Goal: Task Accomplishment & Management: Manage account settings

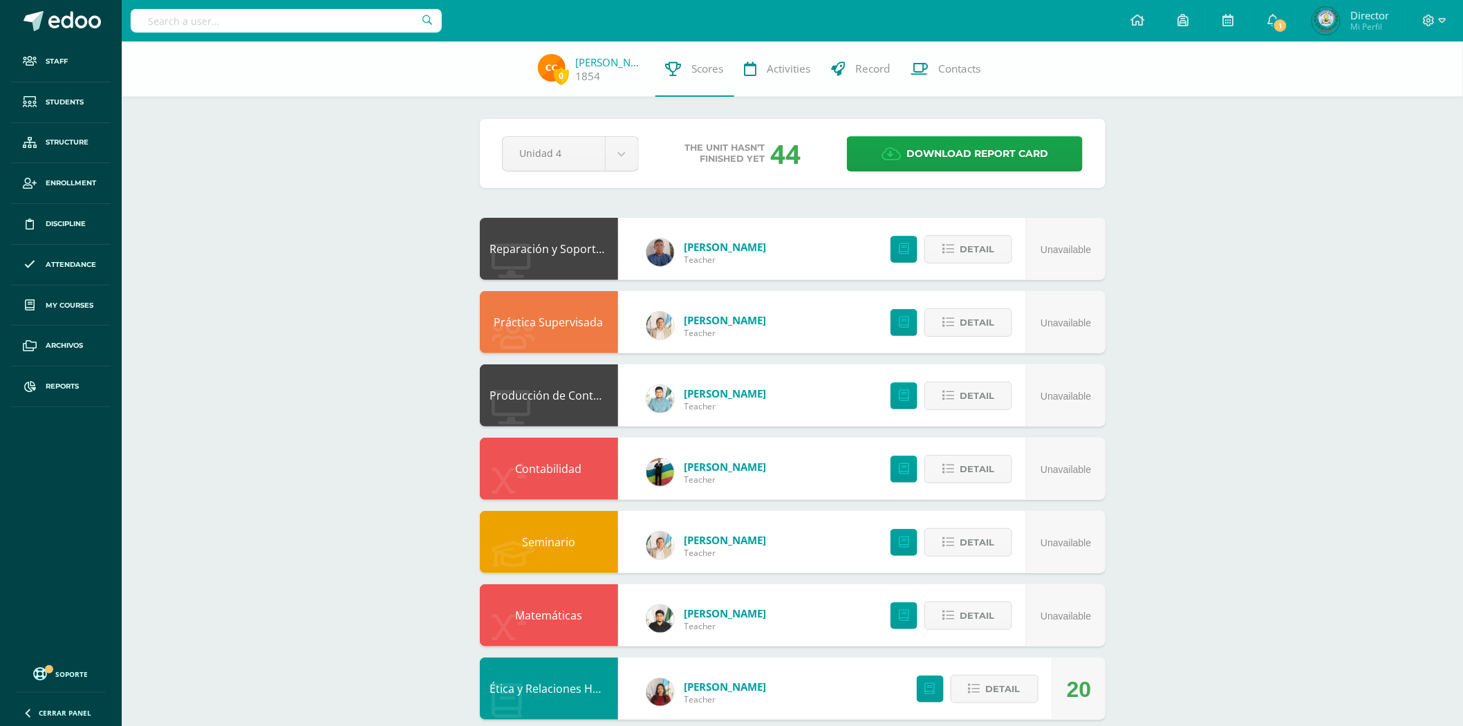
click at [335, 15] on input "text" at bounding box center [286, 21] width 311 height 24
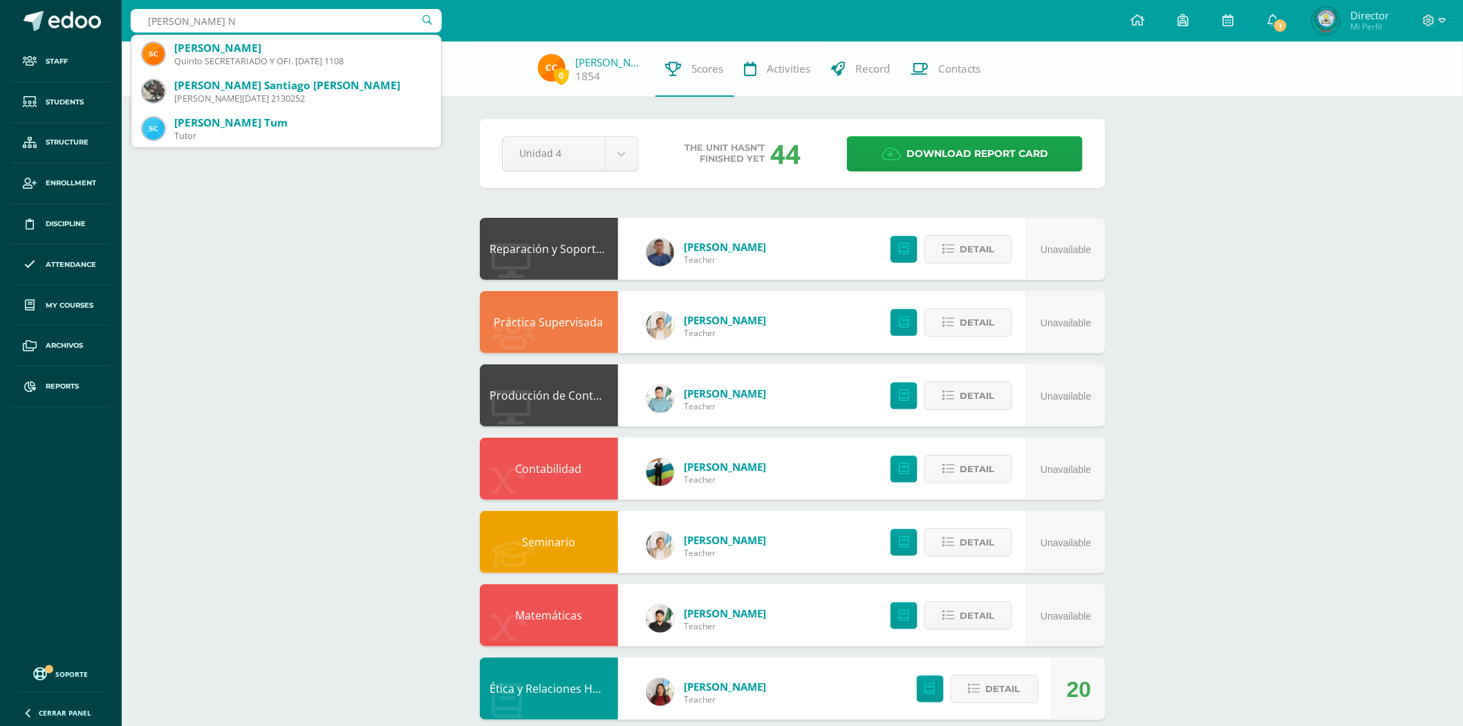
type input "SINTIA"
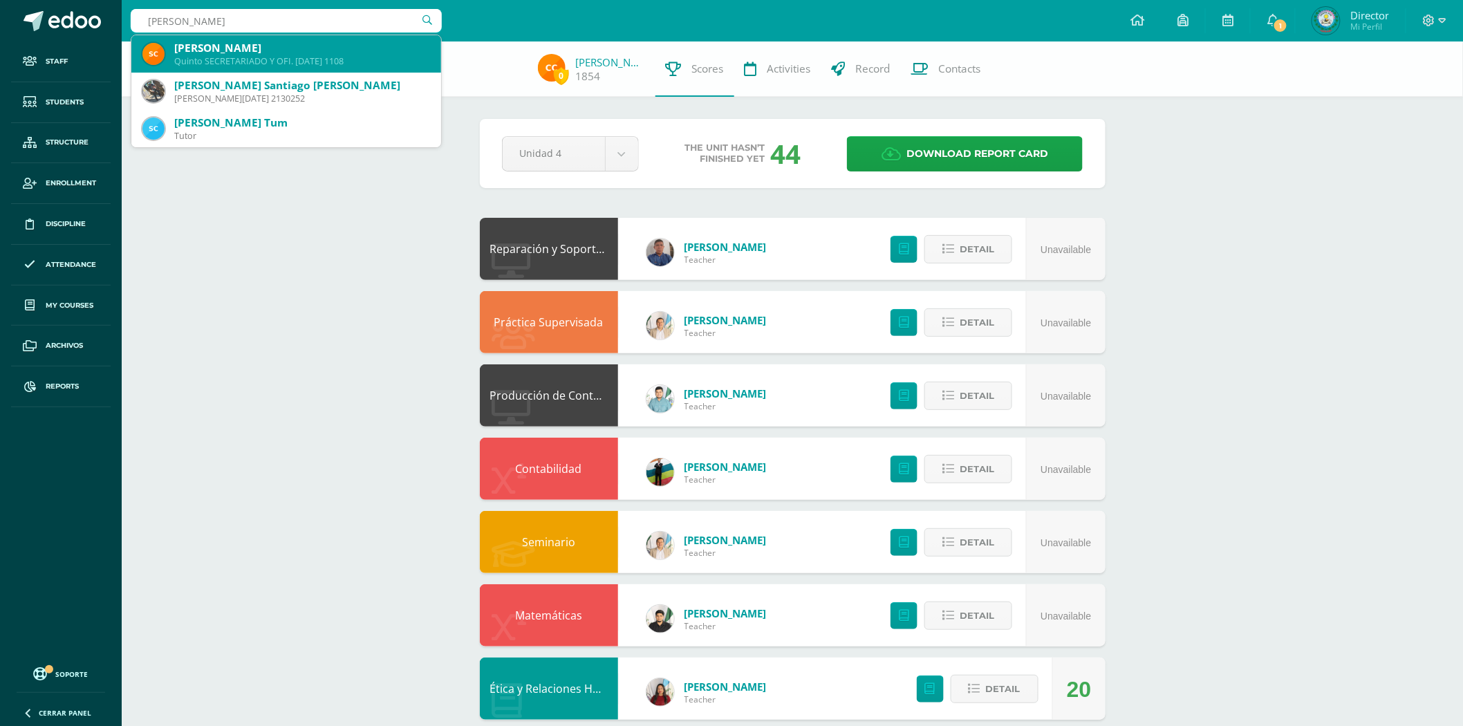
click at [317, 58] on div "Quinto SECRETARIADO Y OFI. DOMINGO 1108" at bounding box center [302, 61] width 256 height 12
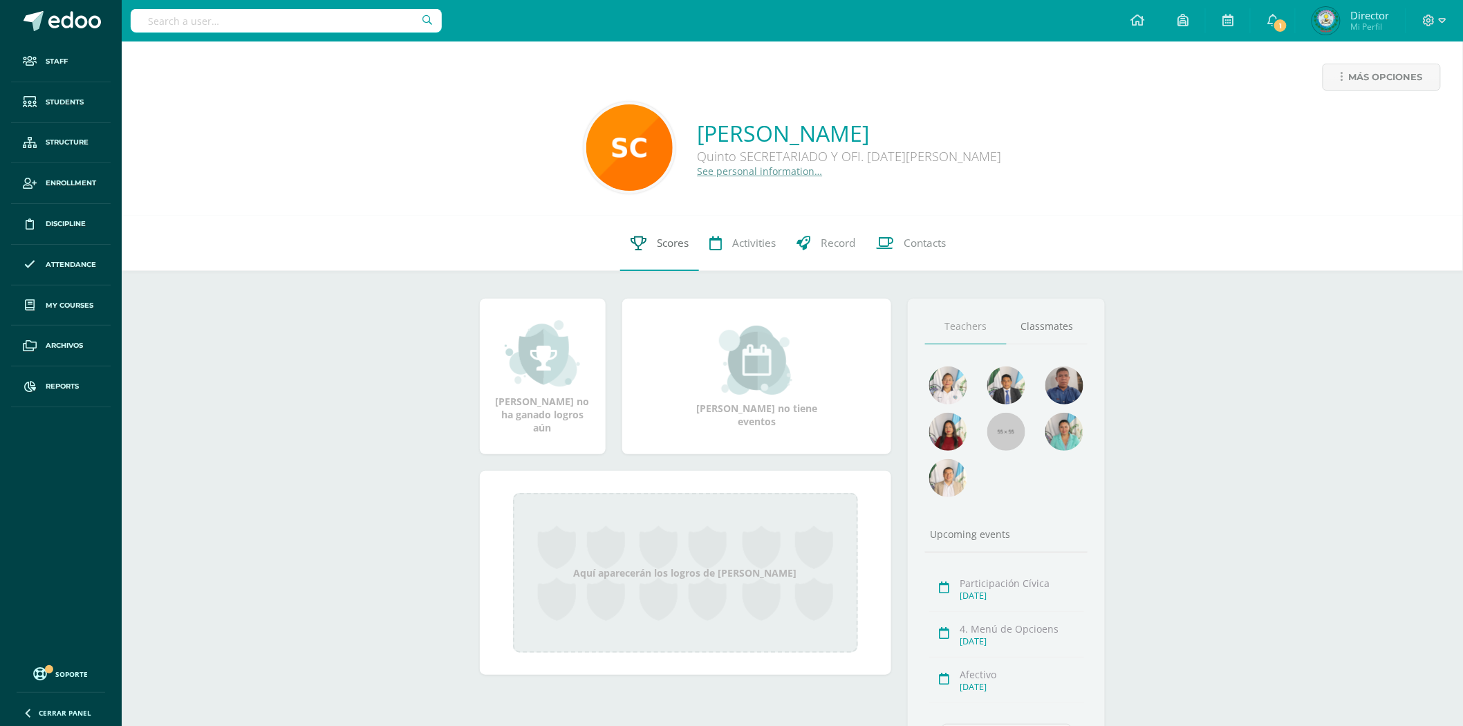
click at [645, 243] on link "Scores" at bounding box center [659, 243] width 79 height 55
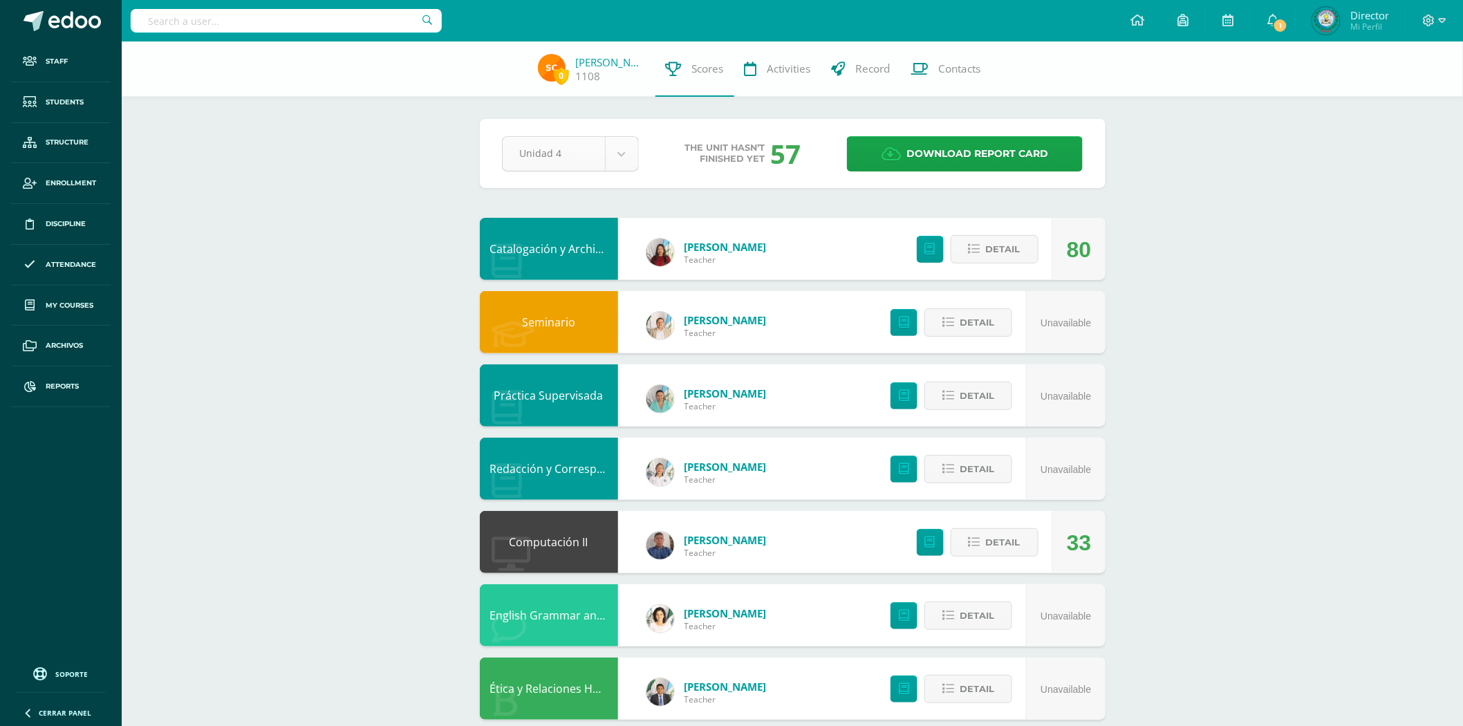
click at [536, 147] on body "Staff Students Structure Enrollment Discipline Attendance My courses Archivos R…" at bounding box center [731, 447] width 1463 height 894
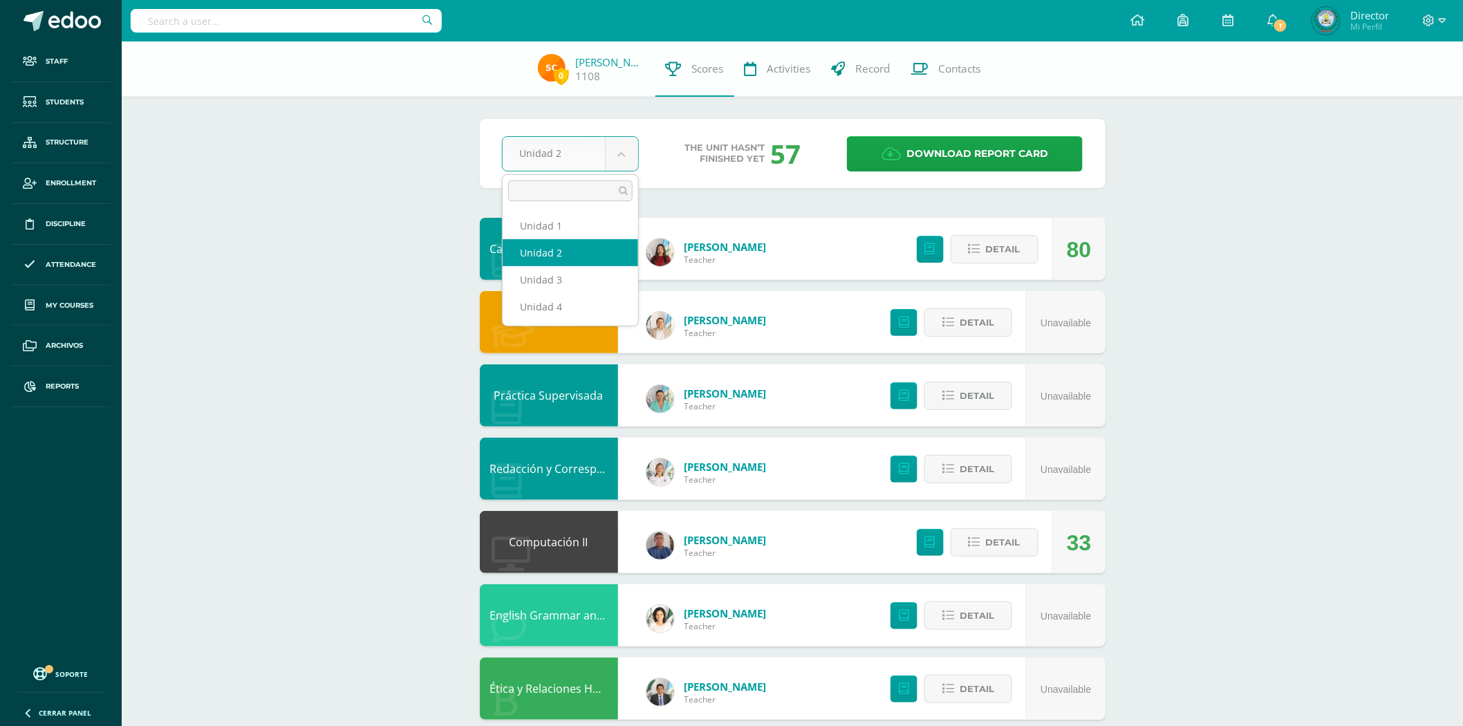
click at [534, 136] on body "Staff Students Structure Enrollment Discipline Attendance My courses Archivos R…" at bounding box center [731, 447] width 1463 height 894
select select "Unidad 3"
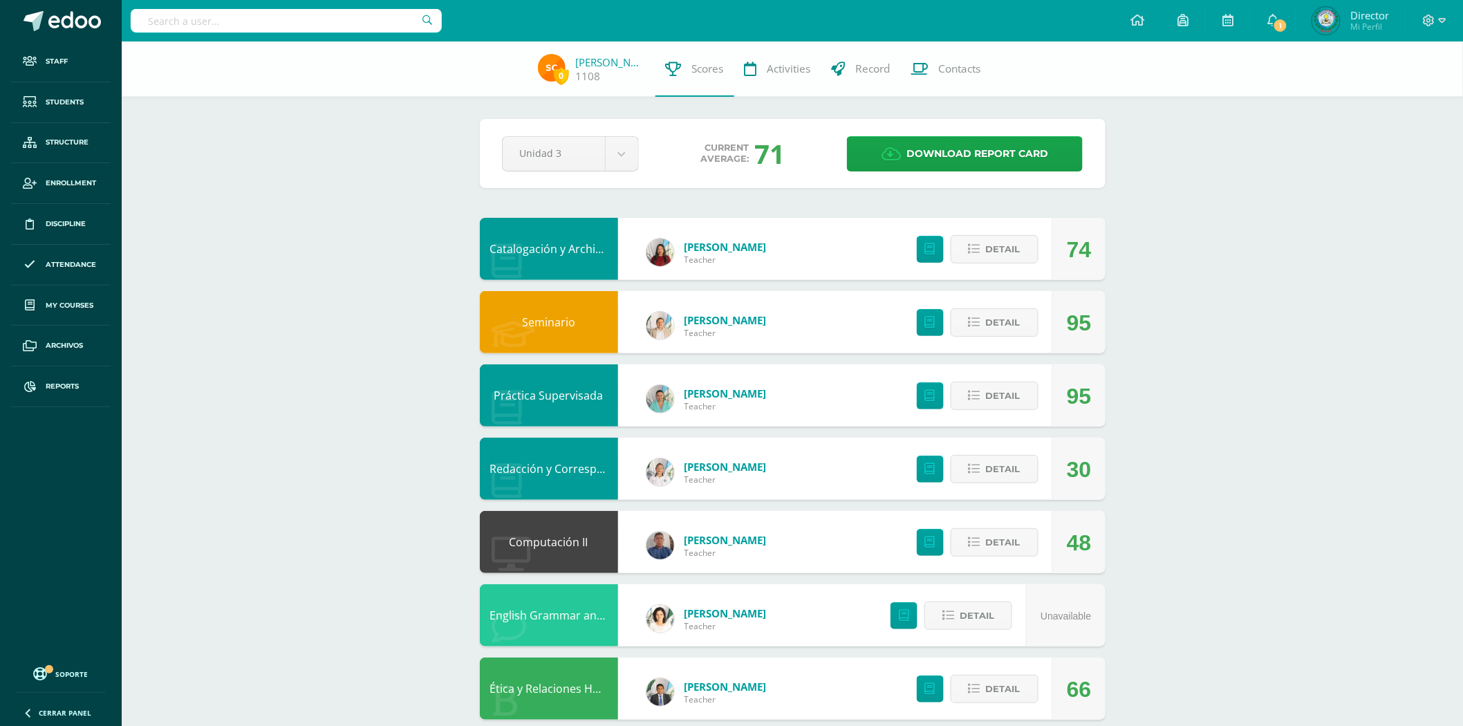
click at [530, 467] on link "Redacción y Correspondencia" at bounding box center [568, 468] width 156 height 15
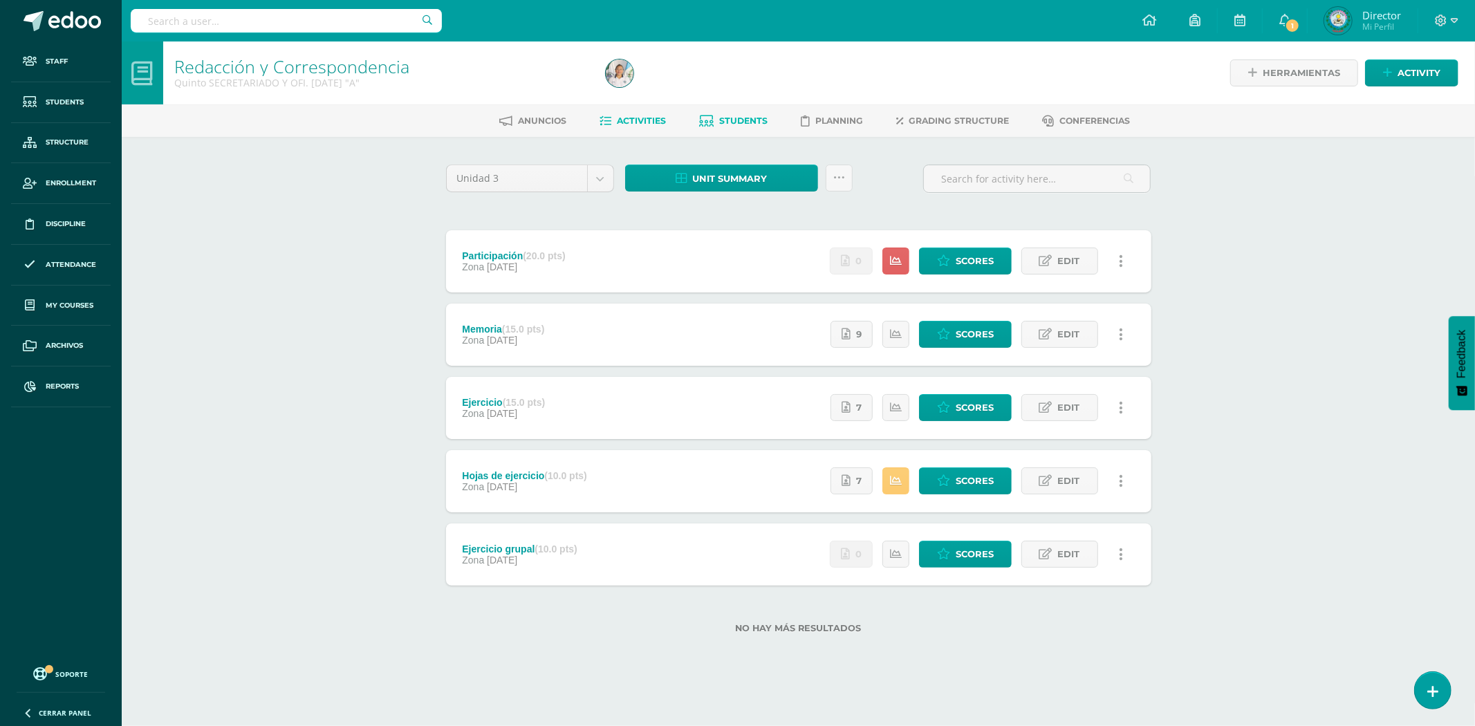
click at [738, 115] on span "Students" at bounding box center [744, 120] width 48 height 10
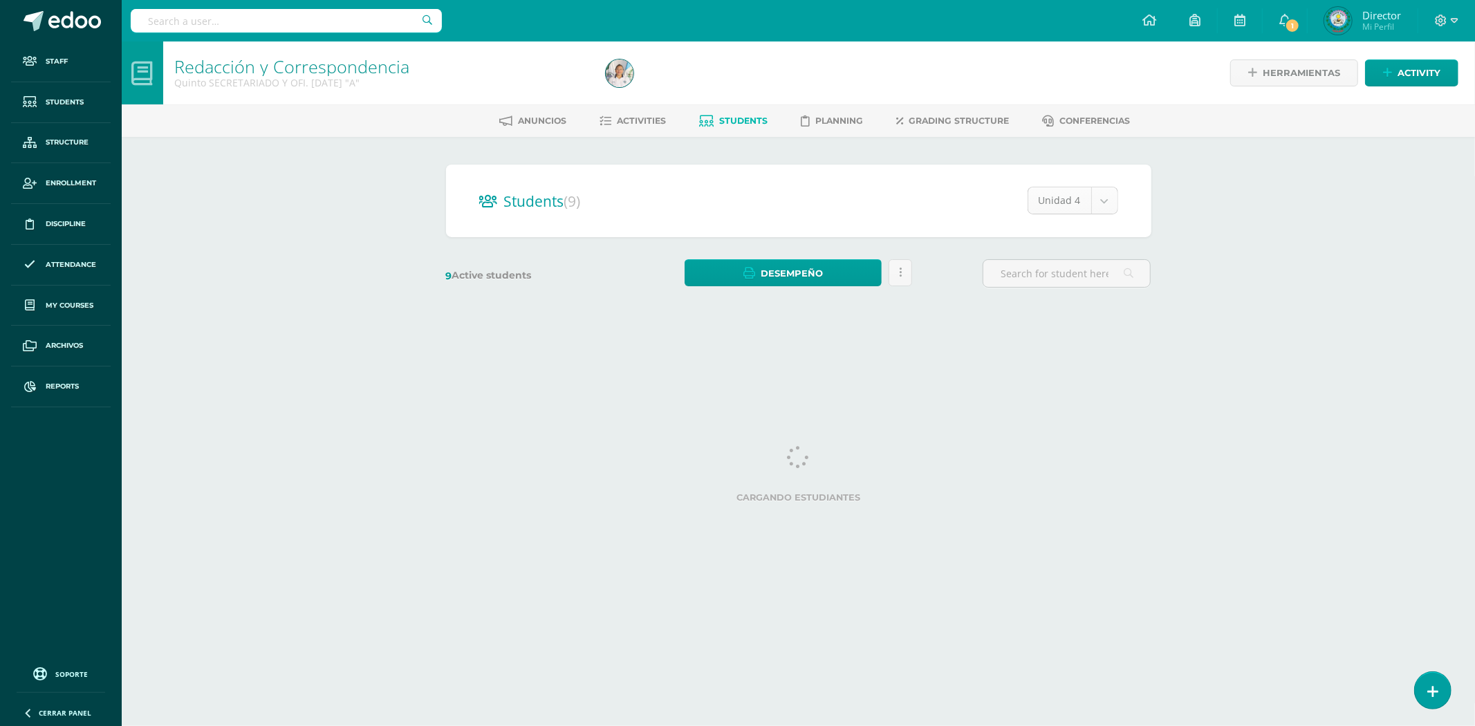
click at [1075, 194] on body "Staff Students Structure Enrollment Discipline Attendance My courses Archivos R…" at bounding box center [737, 164] width 1475 height 328
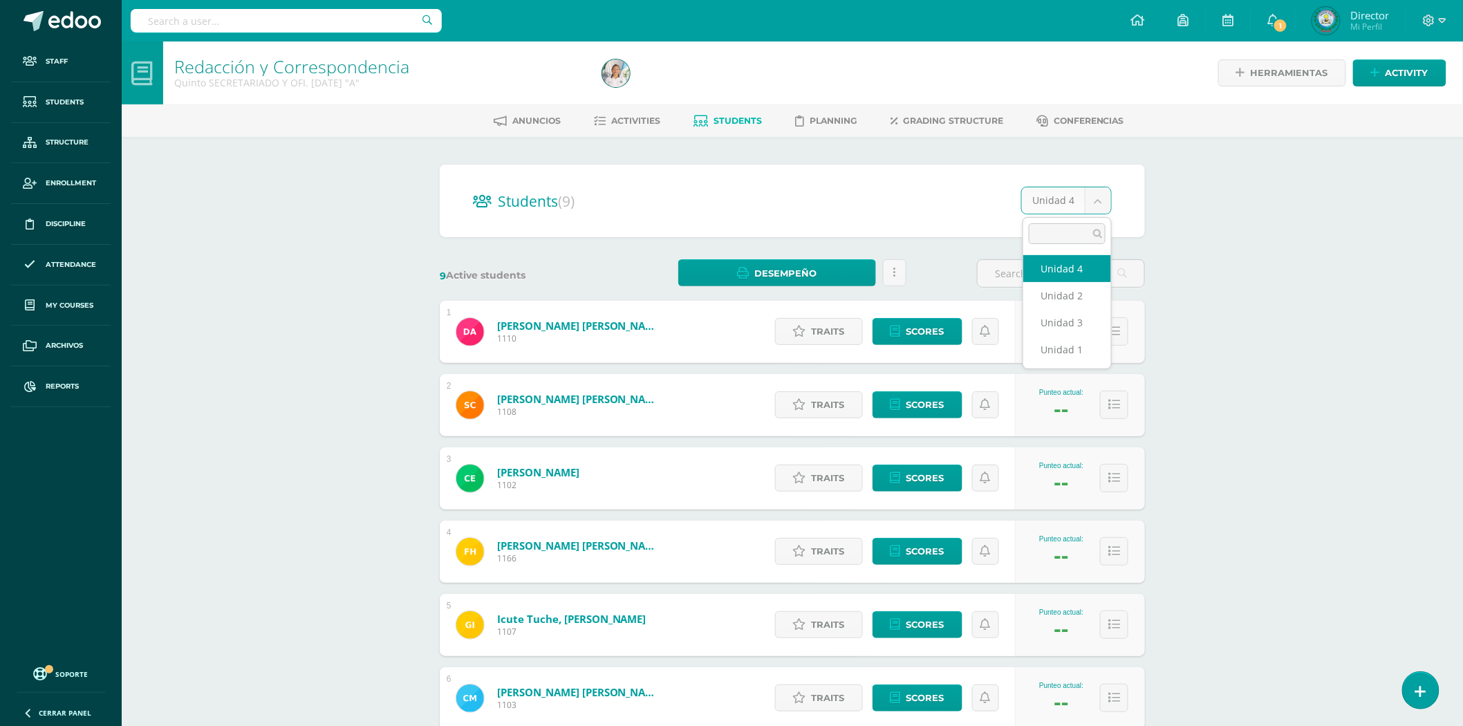
click at [1047, 203] on body "Staff Students Structure Enrollment Discipline Attendance My courses Archivos R…" at bounding box center [731, 520] width 1463 height 1041
select select "/dashboard/teacher/section/2371/students/?unit=75945"
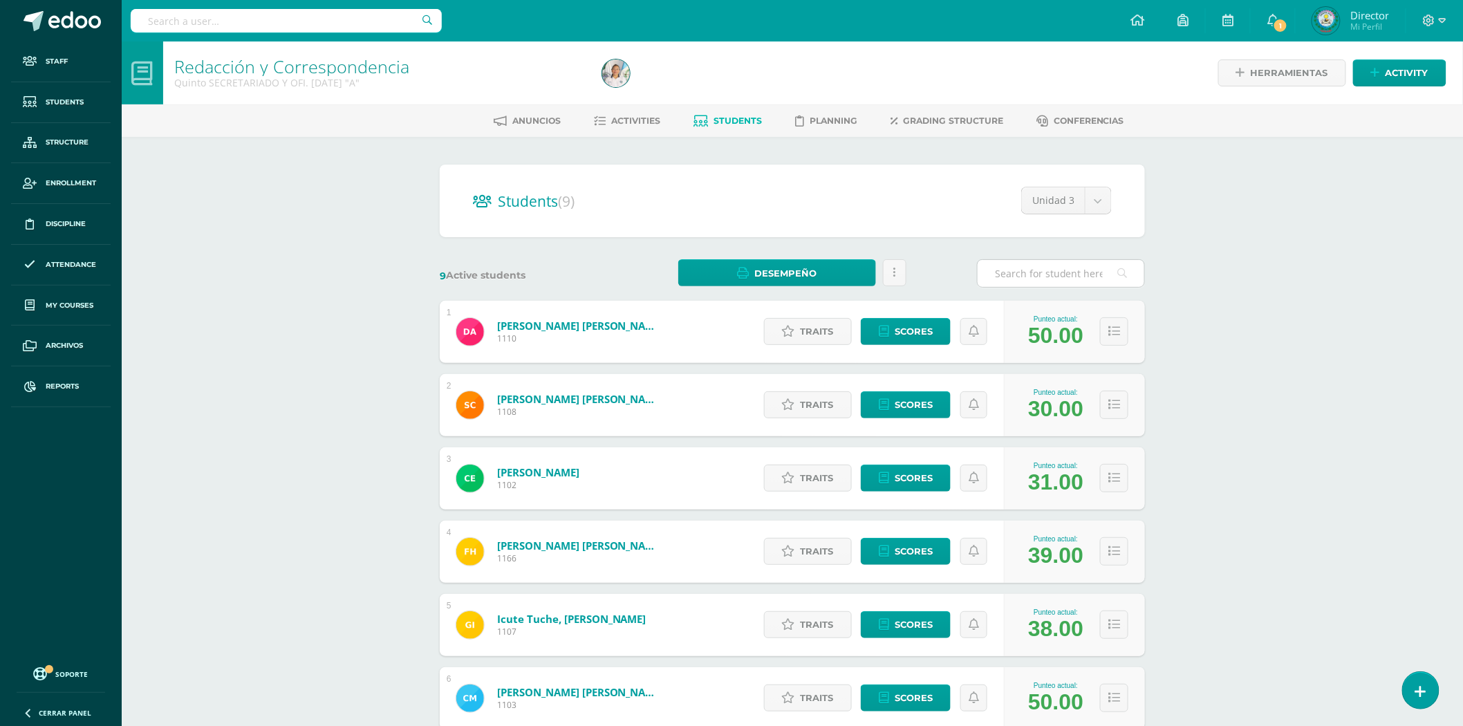
click at [1013, 274] on input "text" at bounding box center [1061, 273] width 167 height 27
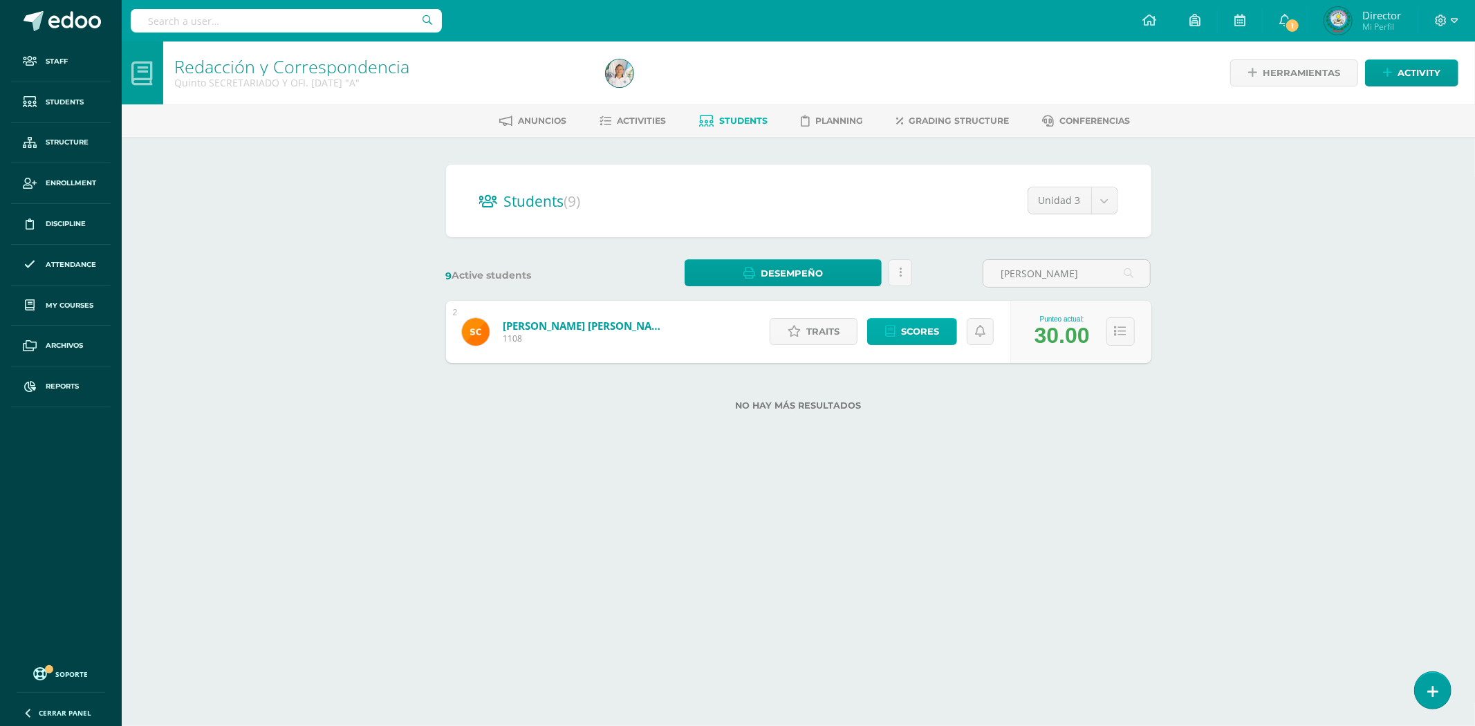
type input "SINTIA ANAI"
click at [913, 334] on span "Scores" at bounding box center [920, 332] width 38 height 26
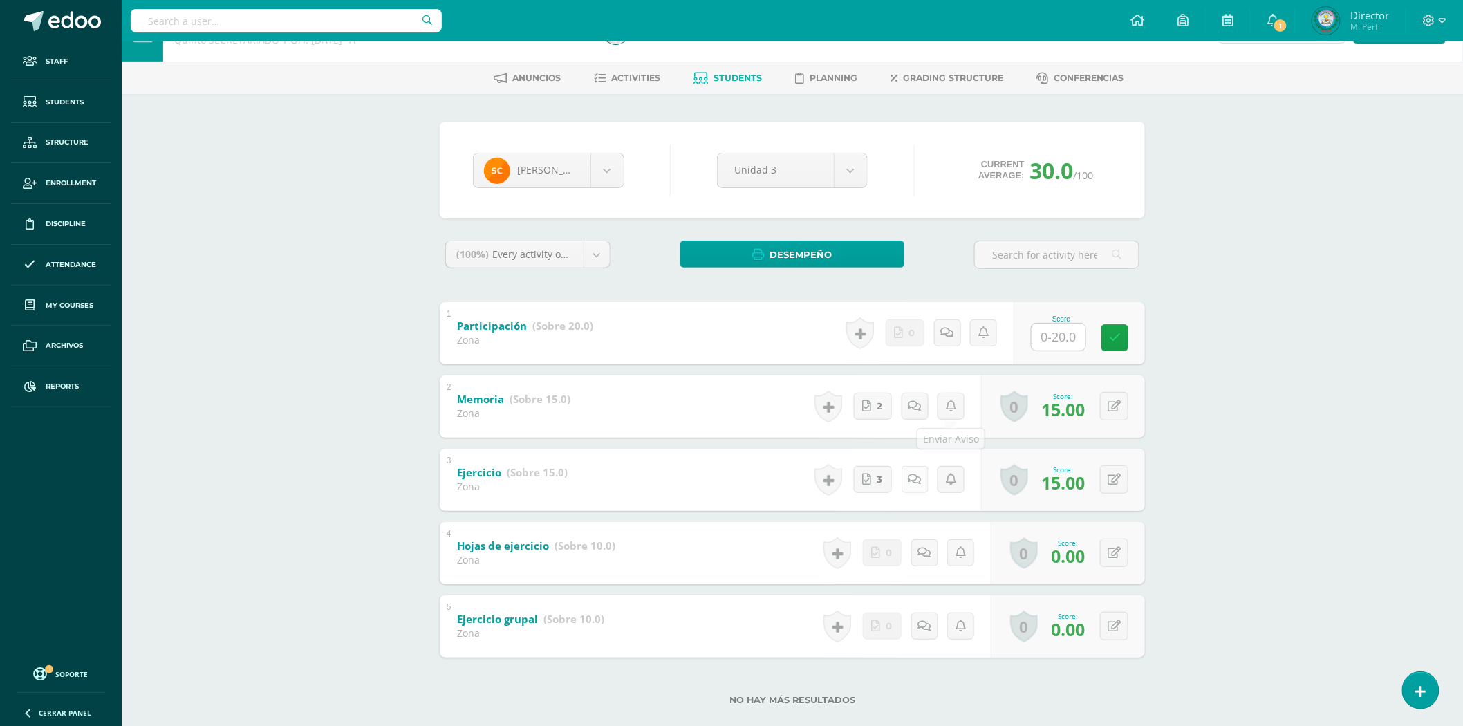
scroll to position [66, 0]
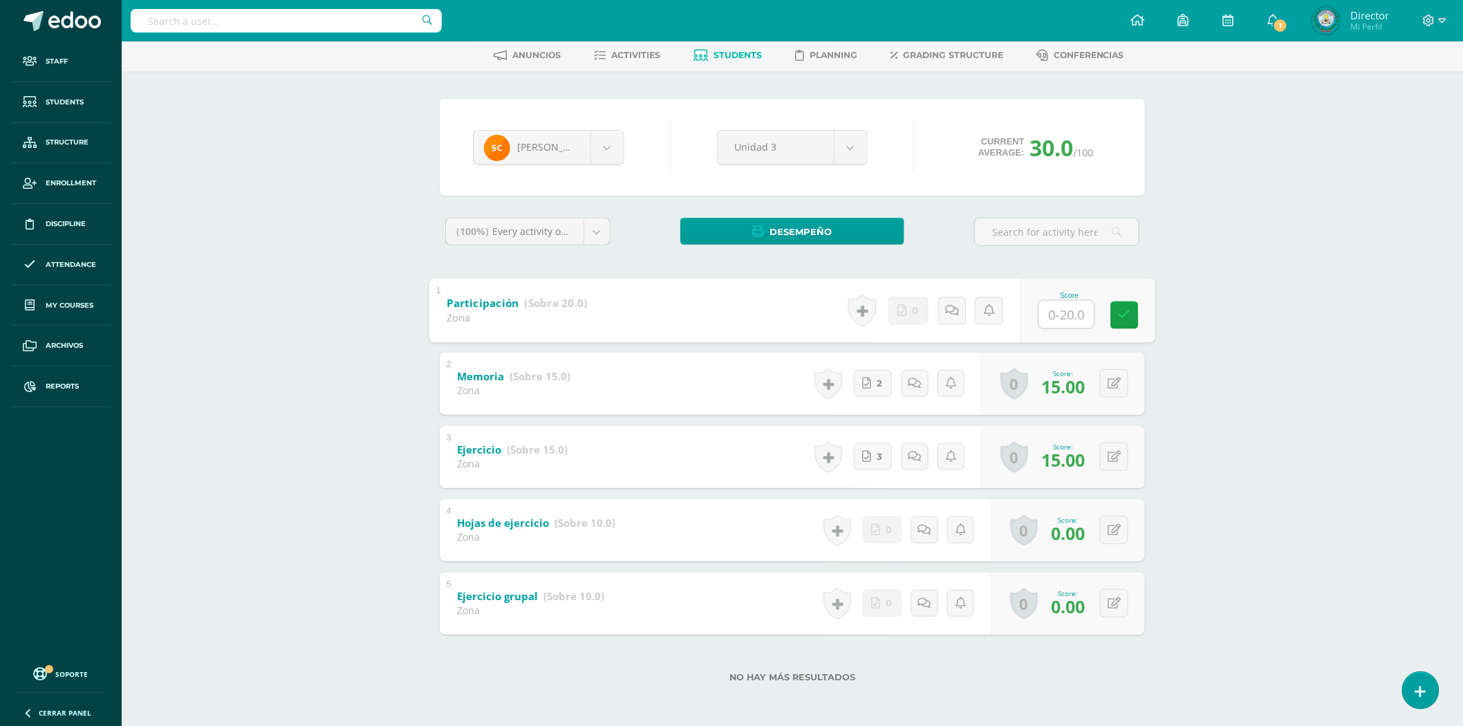
click at [1059, 315] on input "text" at bounding box center [1066, 314] width 55 height 28
type input "20"
click at [1114, 524] on button at bounding box center [1123, 530] width 29 height 29
type input "10"
click at [1080, 529] on link at bounding box center [1087, 535] width 28 height 28
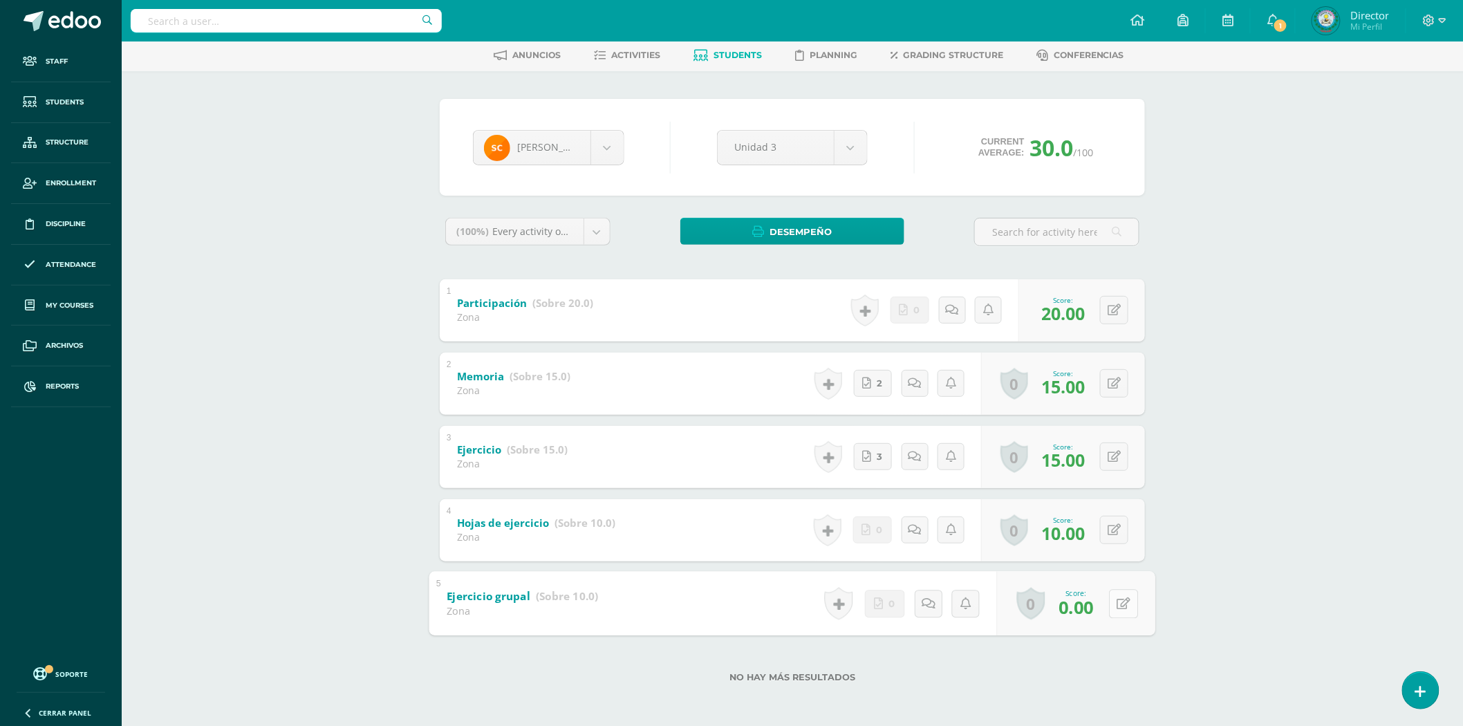
click at [1122, 600] on button at bounding box center [1123, 603] width 29 height 29
type input "10"
click at [273, 191] on div "Redacción y Correspondencia Quinto SECRETARIADO Y OFI. DOMINGO "A" Herramientas…" at bounding box center [792, 351] width 1341 height 751
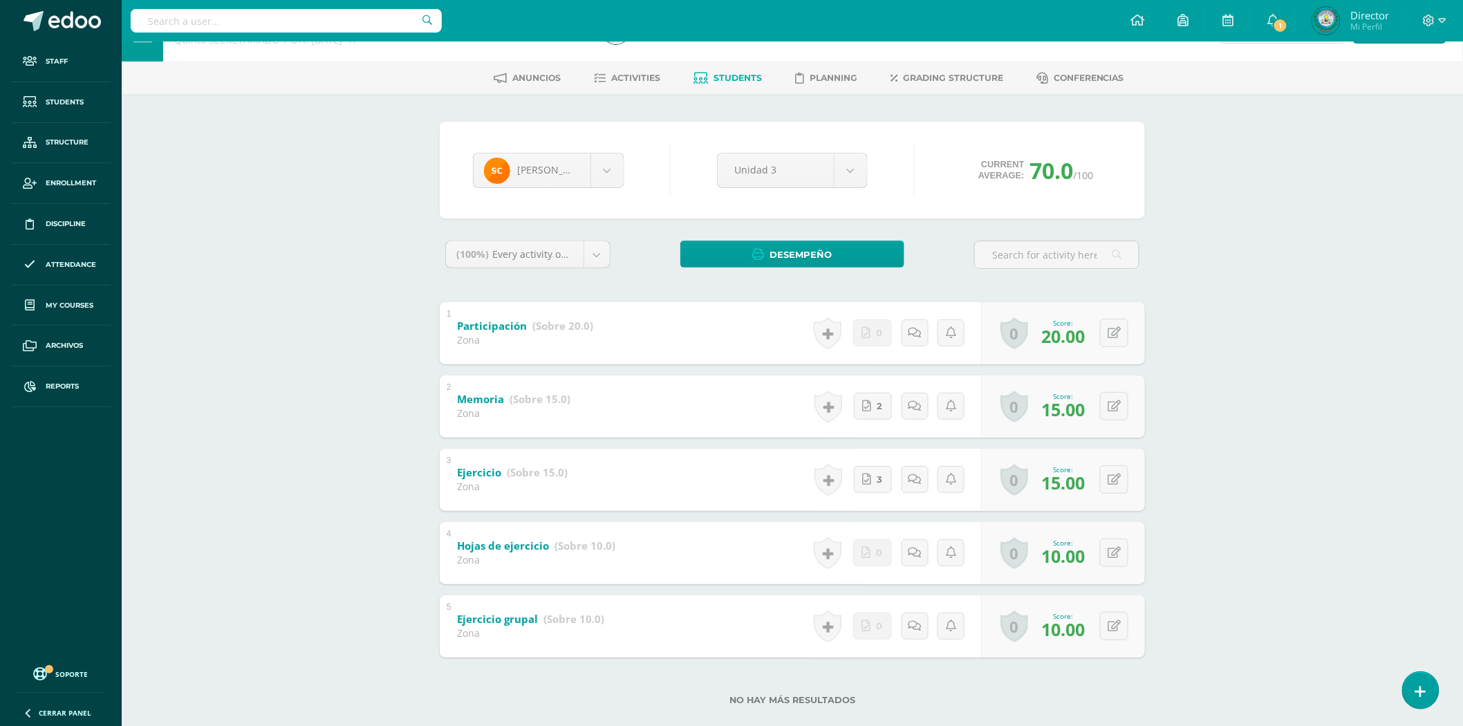
scroll to position [66, 0]
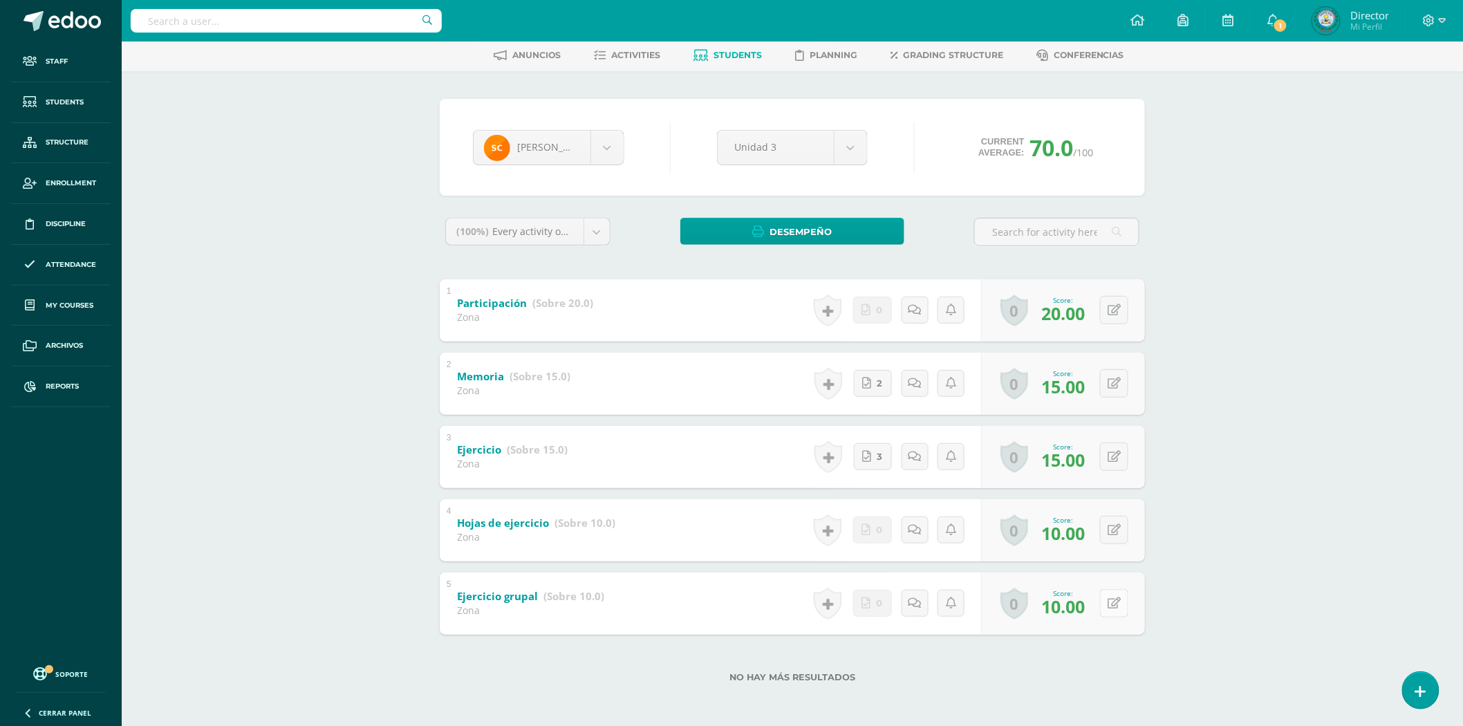
click at [1112, 596] on button at bounding box center [1114, 603] width 28 height 28
click at [1091, 602] on icon at bounding box center [1087, 608] width 12 height 12
type input "10"
click at [1091, 602] on icon at bounding box center [1087, 608] width 12 height 12
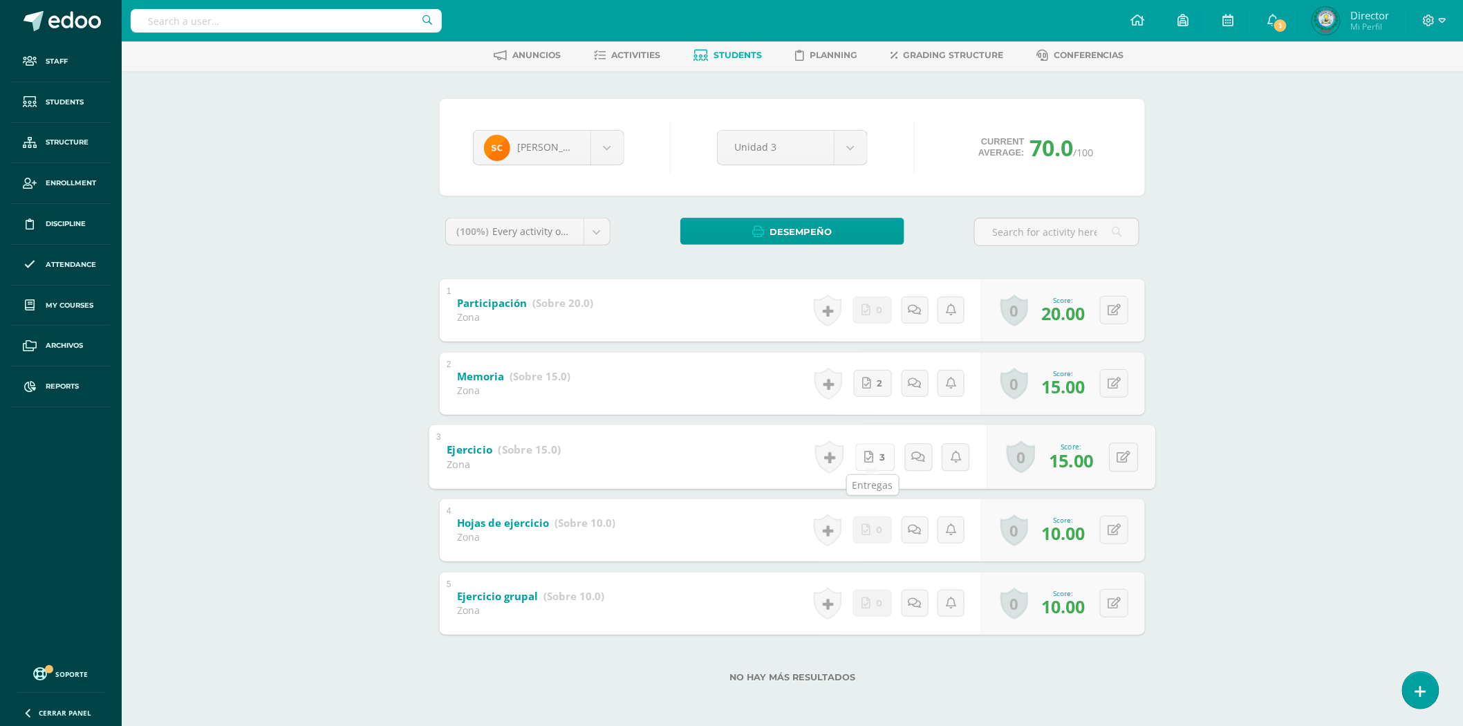
click at [888, 456] on link "3" at bounding box center [874, 457] width 39 height 28
click at [884, 312] on link "0" at bounding box center [872, 310] width 39 height 27
click at [1114, 314] on button at bounding box center [1123, 310] width 29 height 29
click at [1072, 318] on div "Score 30" at bounding box center [1068, 310] width 173 height 64
click at [1072, 318] on div "Score 0" at bounding box center [1061, 310] width 168 height 62
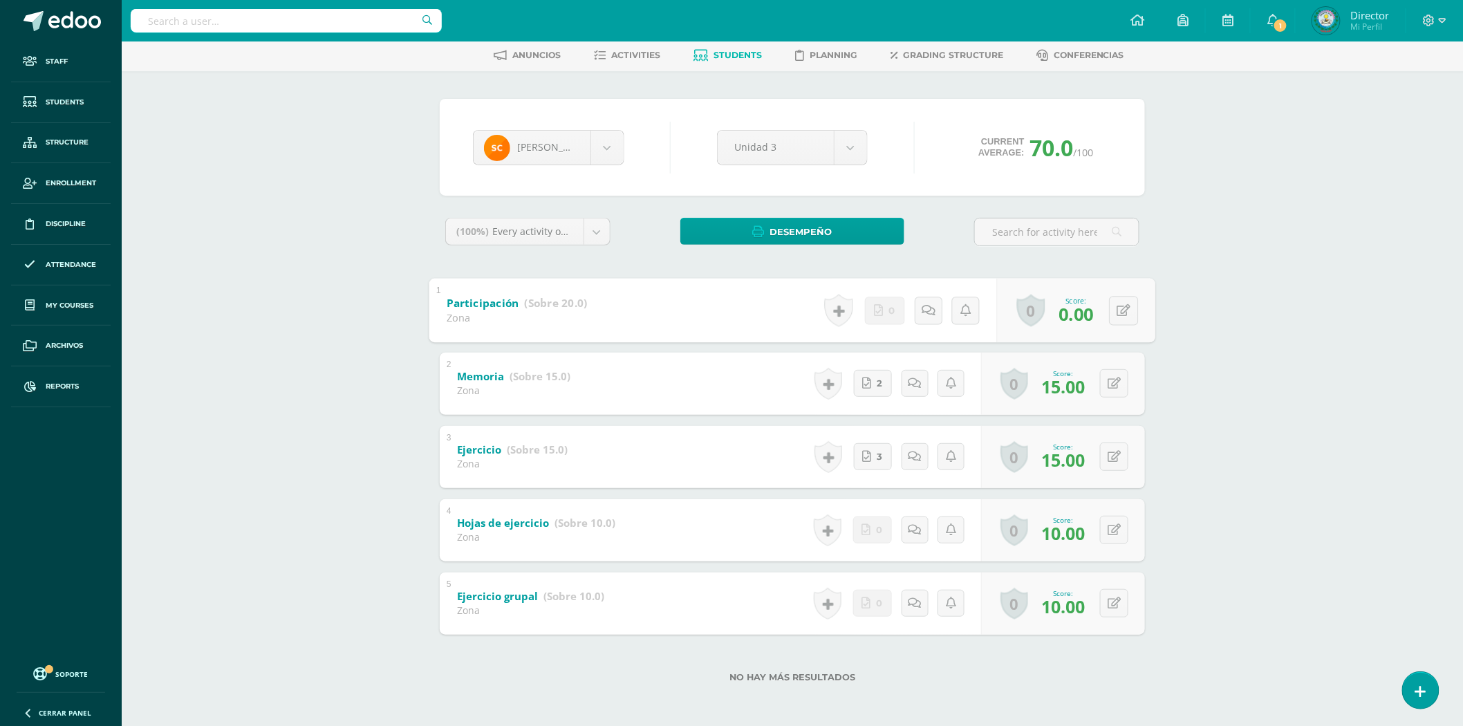
click at [1024, 312] on link "0" at bounding box center [1031, 310] width 28 height 32
click at [1120, 319] on button at bounding box center [1123, 310] width 29 height 29
type input "20"
click at [1086, 320] on link at bounding box center [1087, 315] width 28 height 28
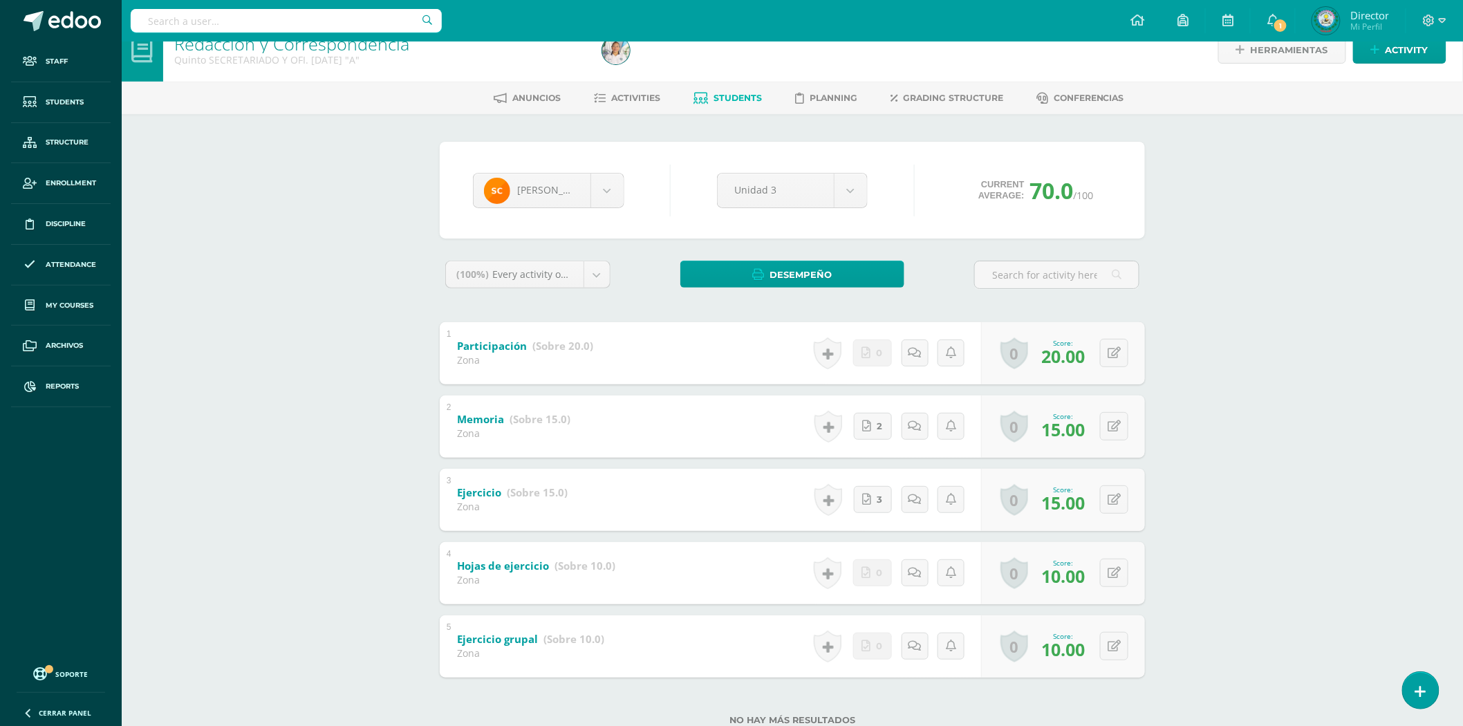
scroll to position [0, 0]
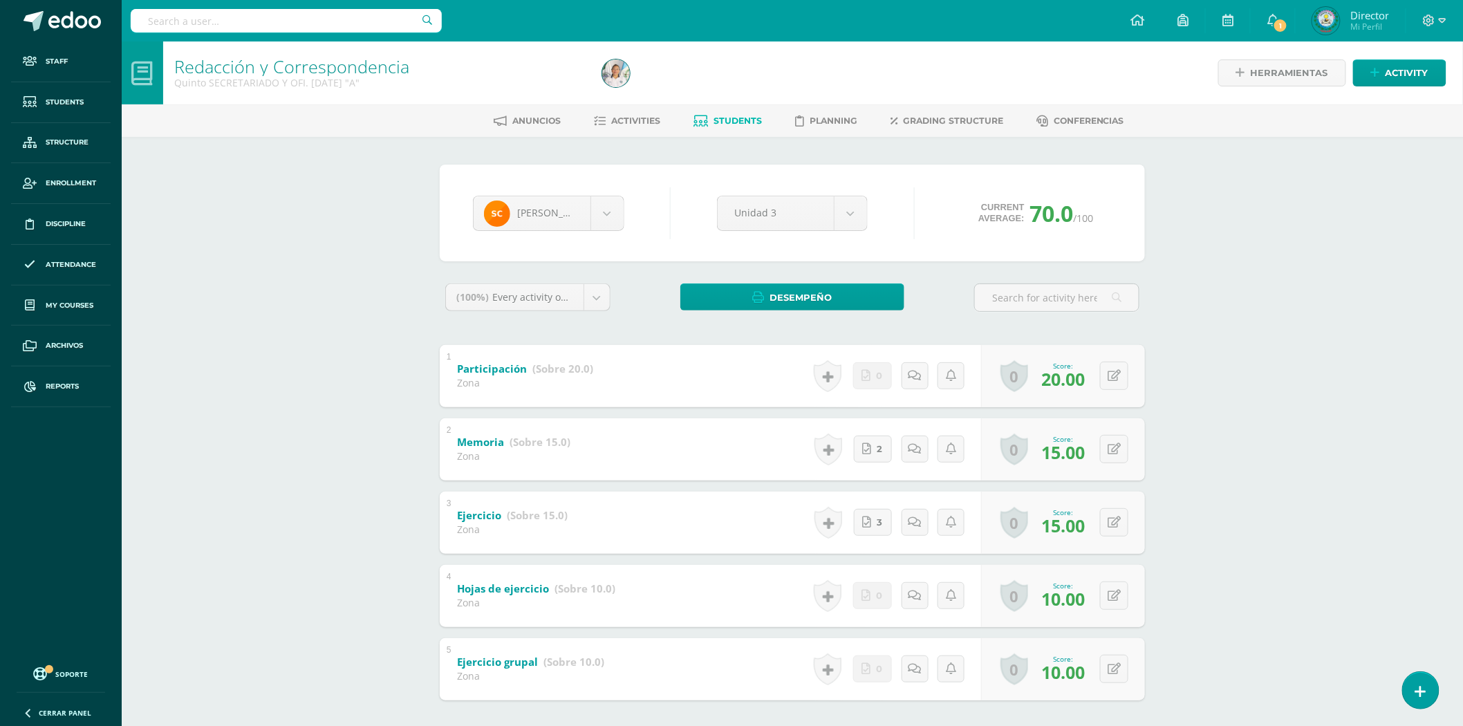
click at [221, 3] on div at bounding box center [286, 20] width 311 height 41
click at [220, 9] on input "text" at bounding box center [286, 21] width 311 height 24
click at [196, 29] on input "text" at bounding box center [286, 21] width 311 height 24
type input "DELIA BELINDA"
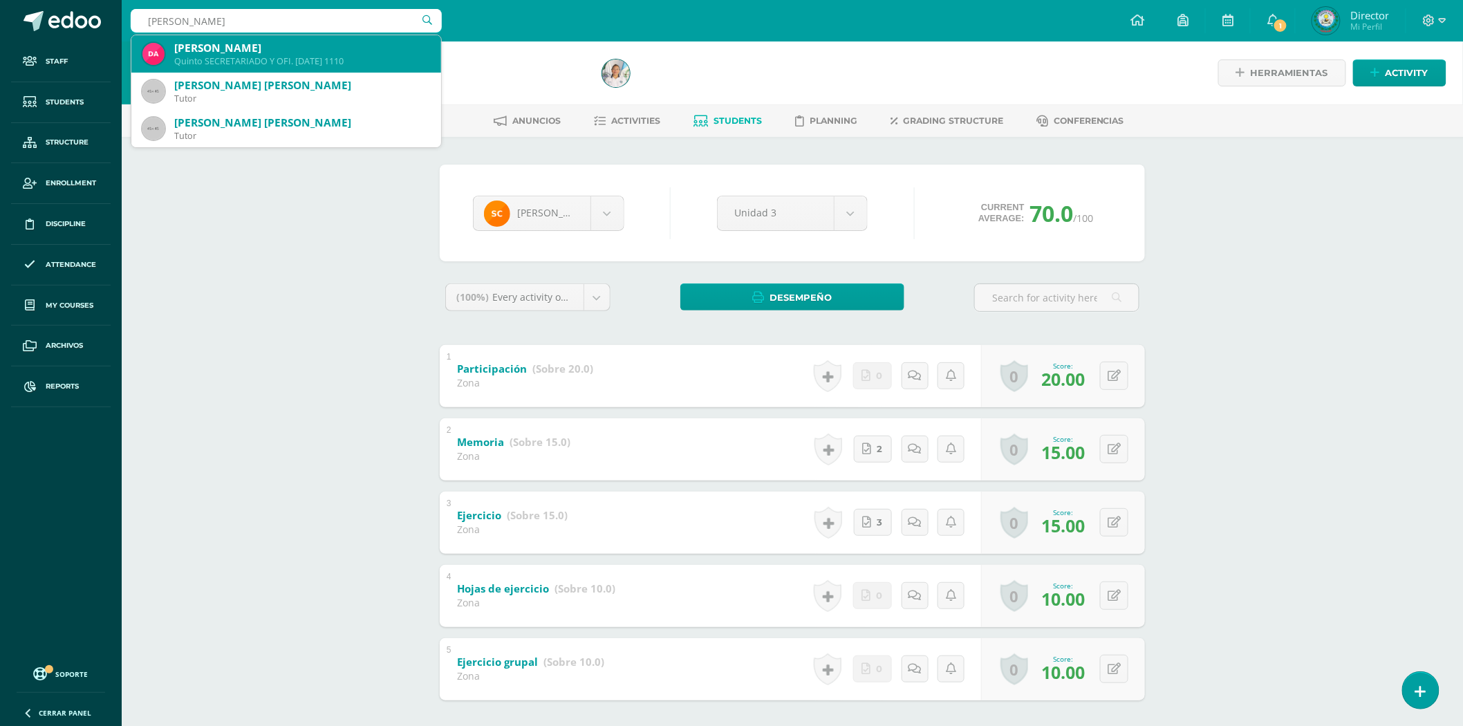
click at [259, 44] on div "Delia Belinda Abrego Jiménez" at bounding box center [302, 48] width 256 height 15
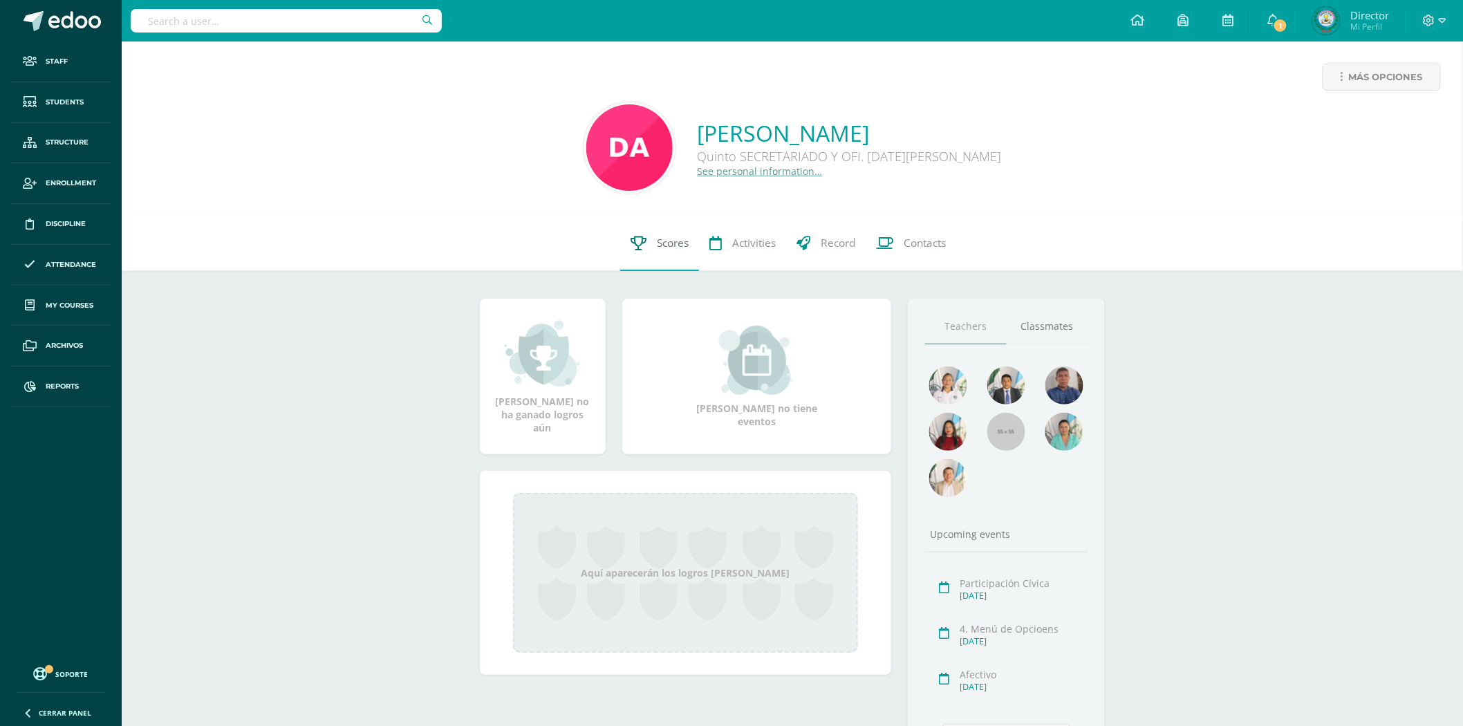
click at [662, 252] on link "Scores" at bounding box center [659, 243] width 79 height 55
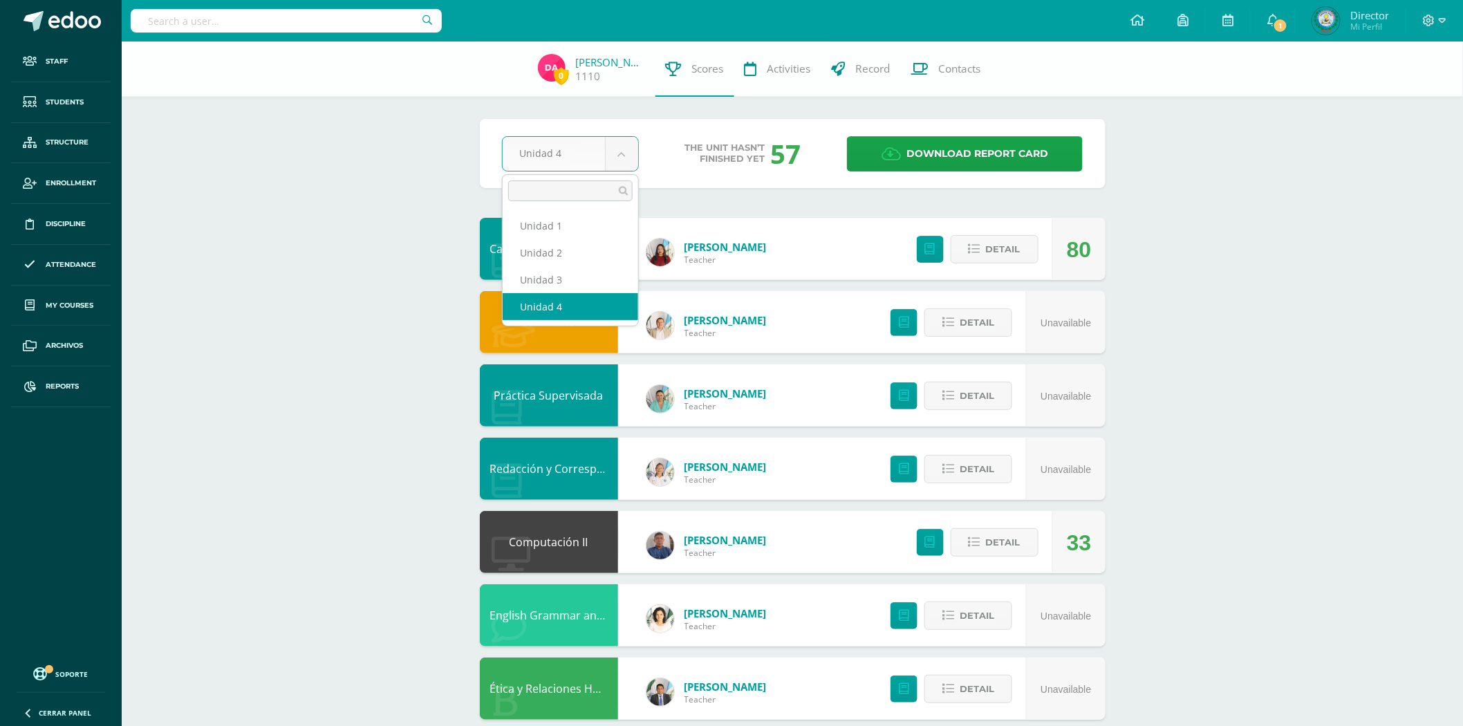
click at [557, 161] on body "Staff Students Structure Enrollment Discipline Attendance My courses Archivos R…" at bounding box center [731, 447] width 1463 height 894
select select "Unidad 3"
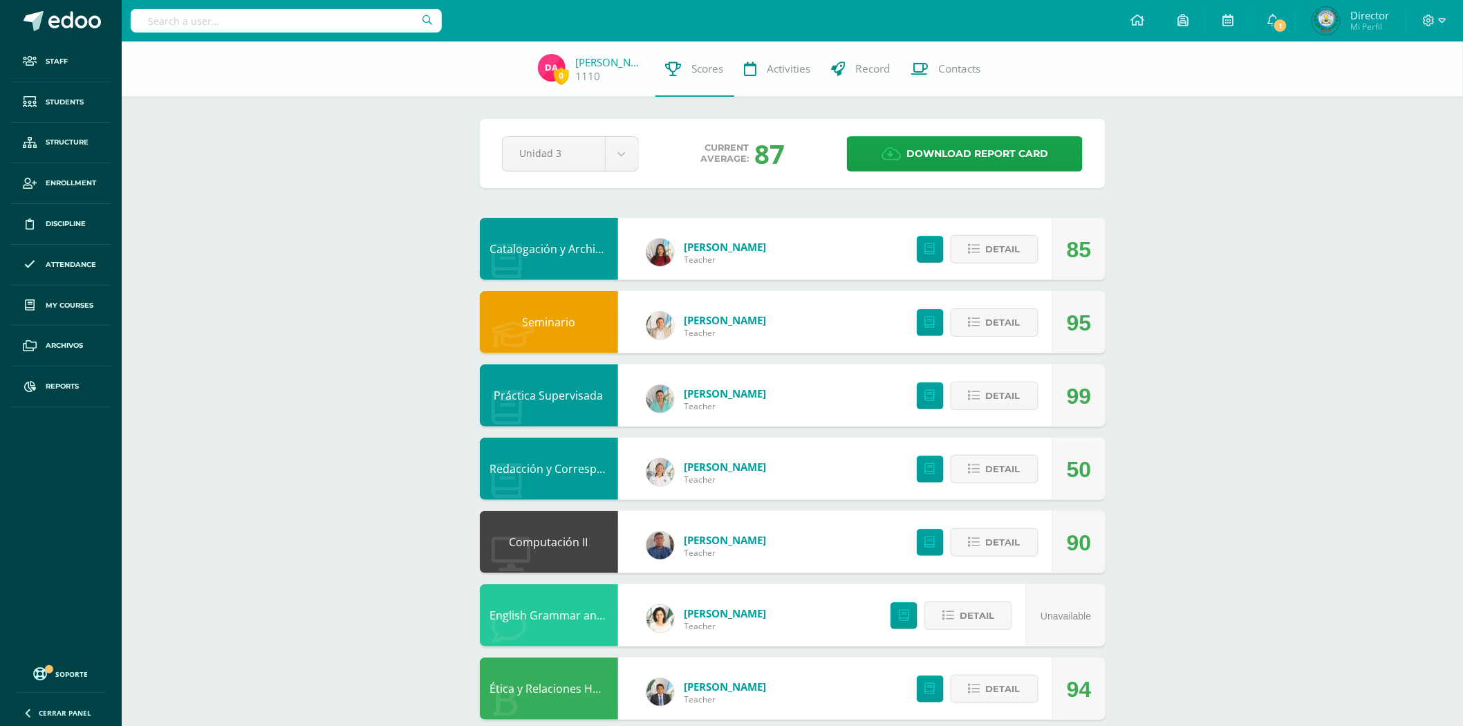
click at [566, 464] on link "Redacción y Correspondencia" at bounding box center [568, 468] width 156 height 15
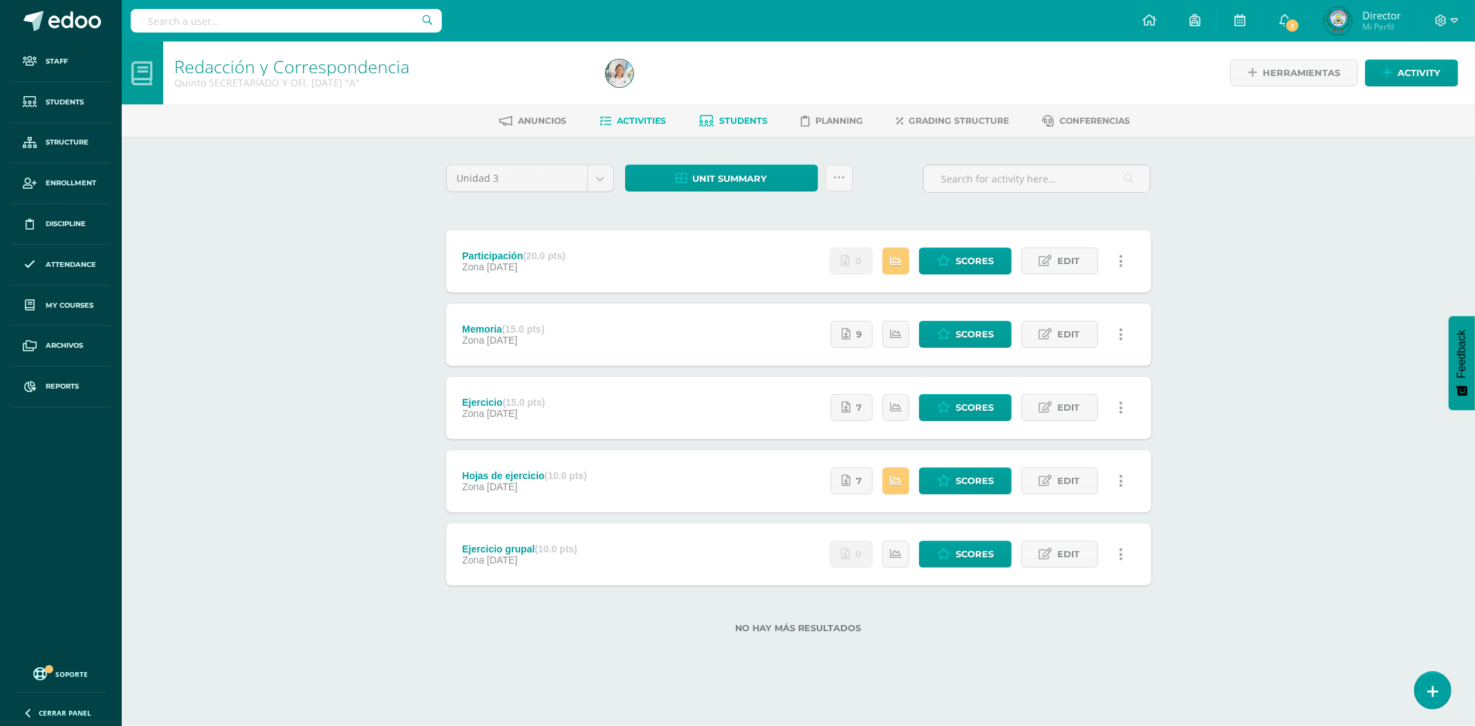
click at [729, 115] on span "Students" at bounding box center [744, 120] width 48 height 10
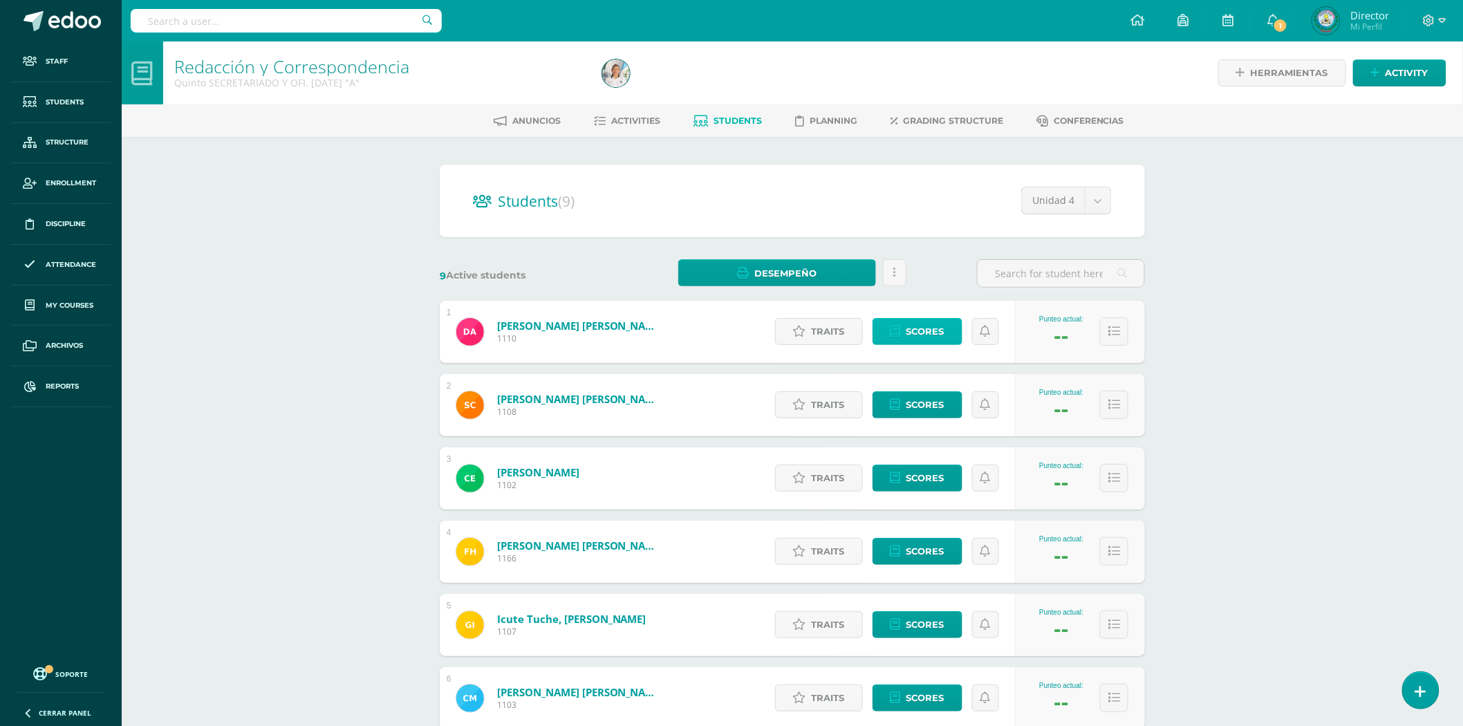
click at [908, 330] on span "Scores" at bounding box center [925, 332] width 38 height 26
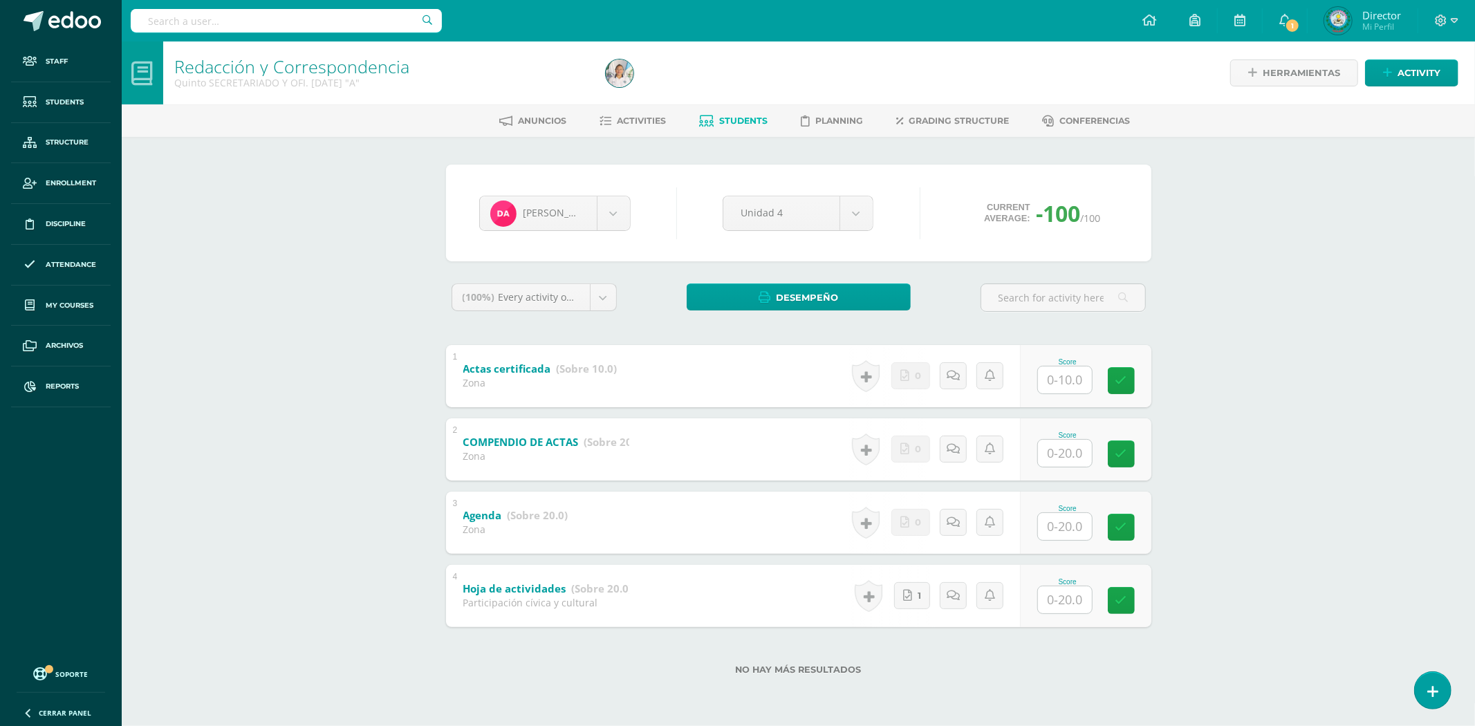
click at [1055, 378] on input "text" at bounding box center [1065, 379] width 54 height 27
type input "10"
click at [1052, 455] on input "text" at bounding box center [1065, 453] width 54 height 27
type input "20"
click at [1054, 518] on input "text" at bounding box center [1072, 526] width 55 height 28
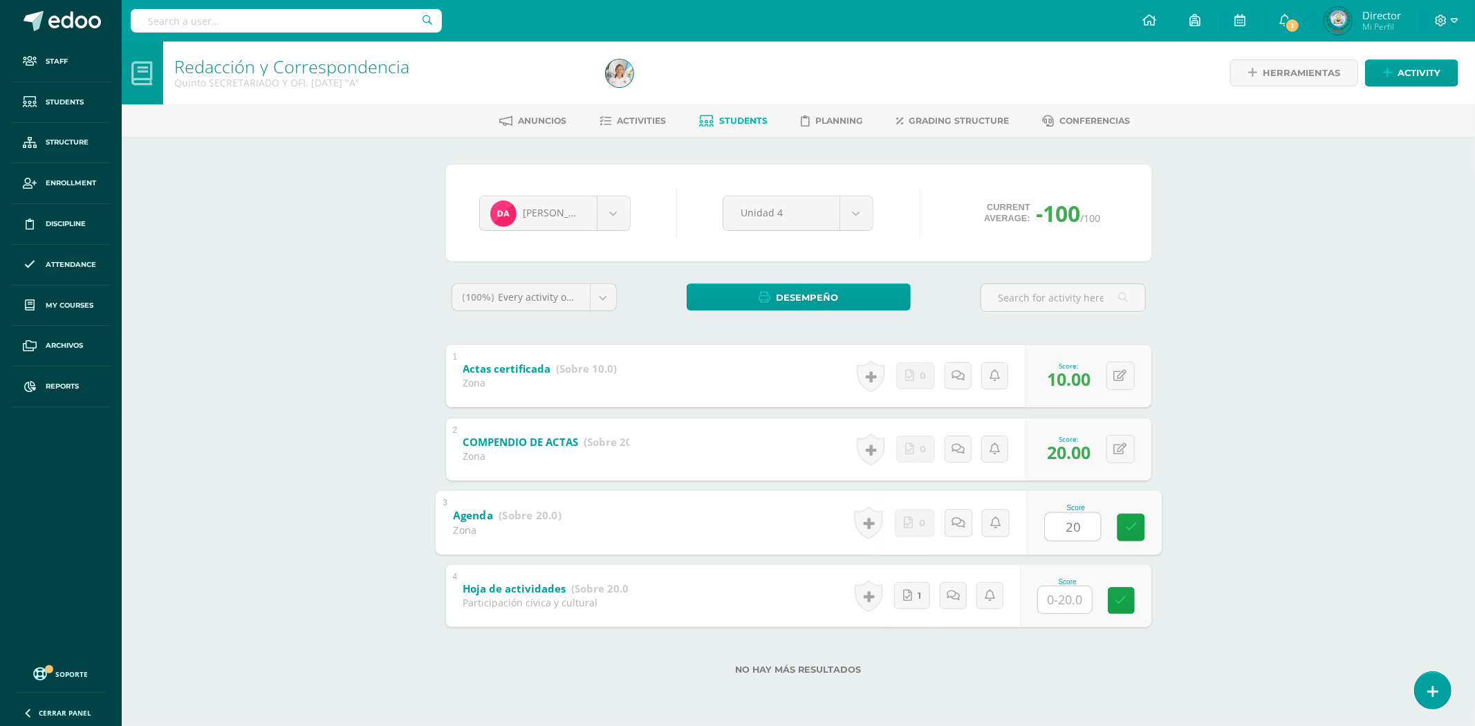
type input "20"
click at [1058, 590] on input "text" at bounding box center [1072, 600] width 55 height 28
type input "20"
click at [1131, 595] on icon at bounding box center [1130, 601] width 12 height 12
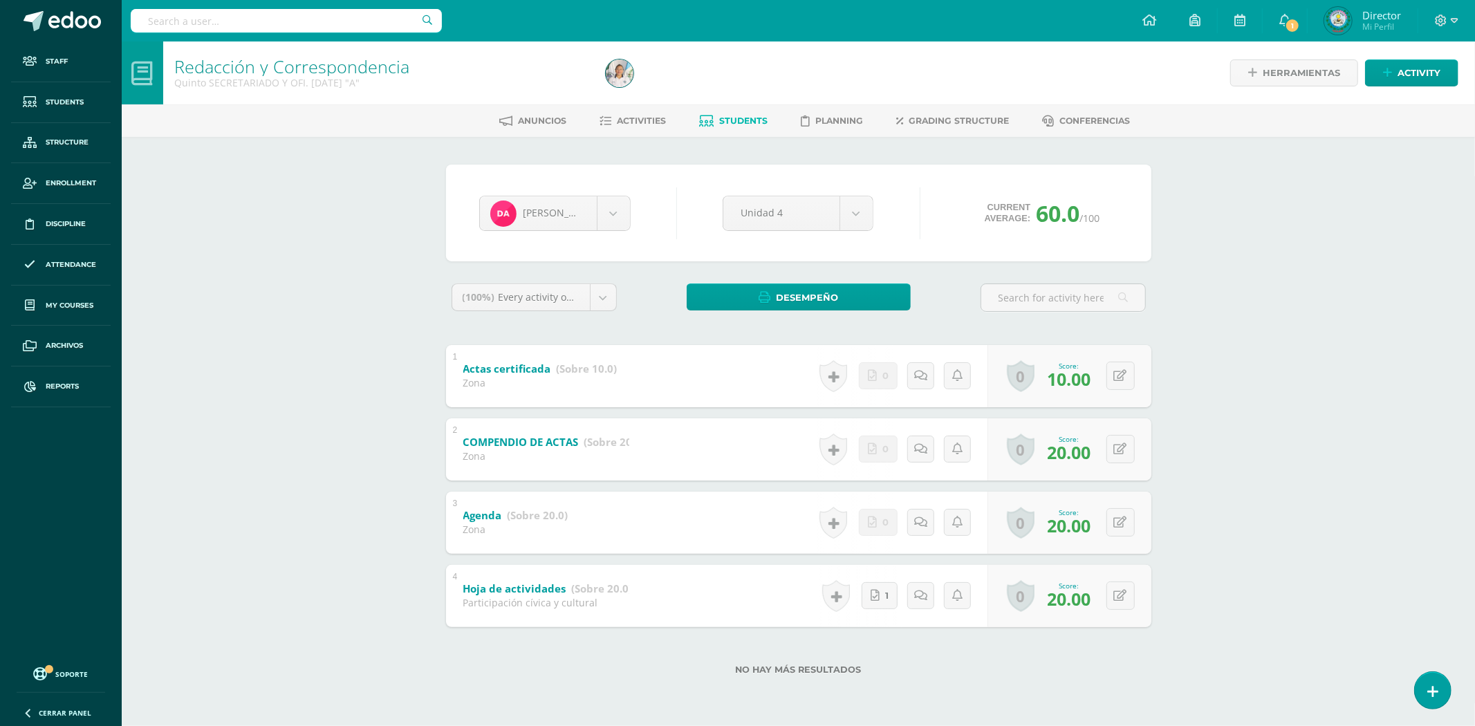
click at [200, 21] on input "text" at bounding box center [286, 21] width 311 height 24
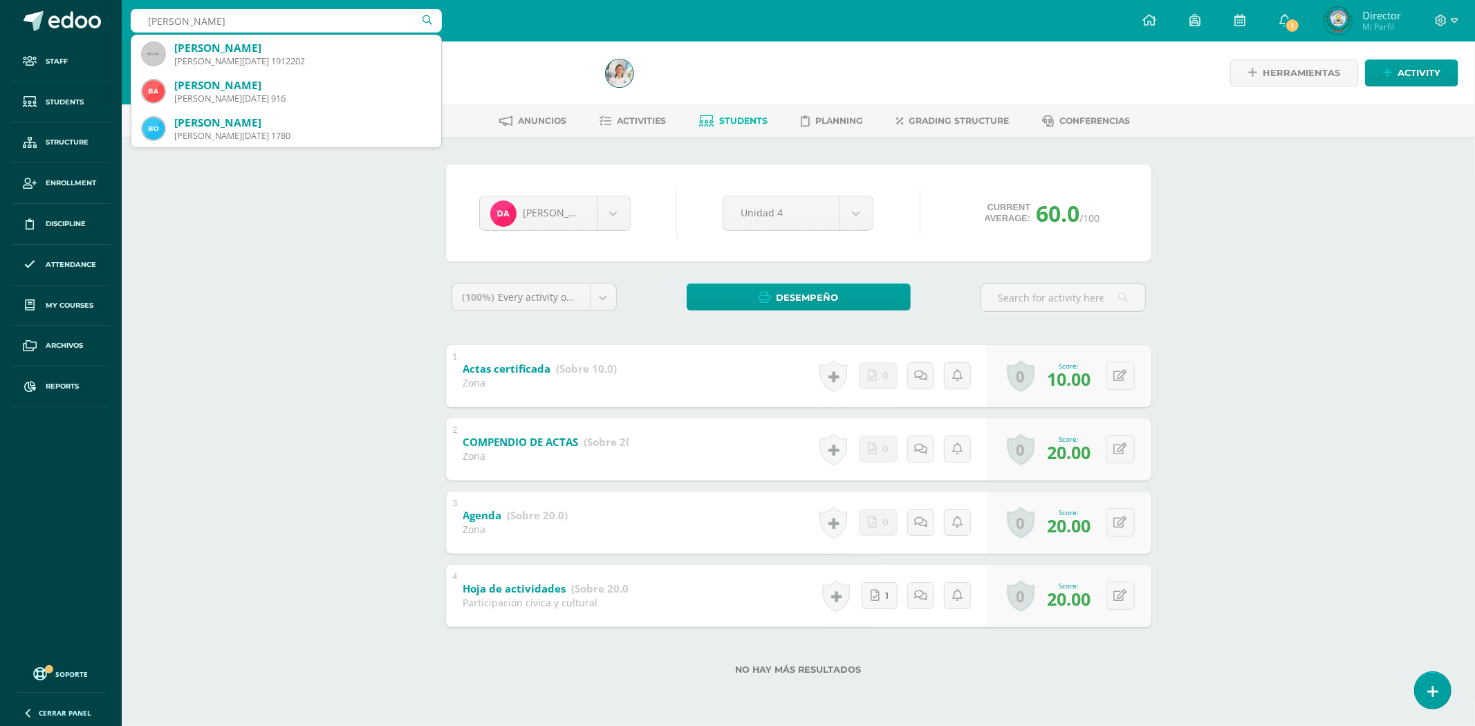
type input "BEVERLY AZUCENA"
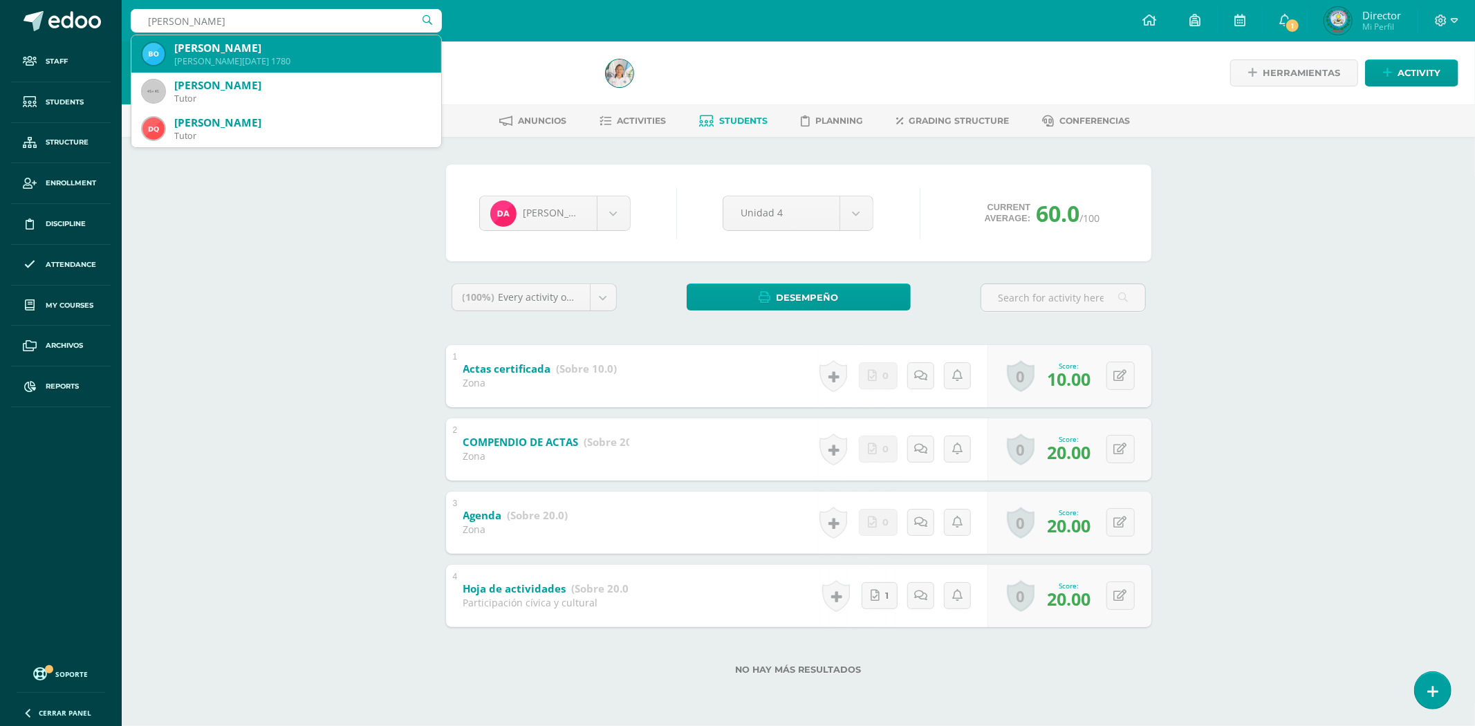
click at [207, 54] on div "Beverly Azucena Orellana Mejía" at bounding box center [302, 48] width 256 height 15
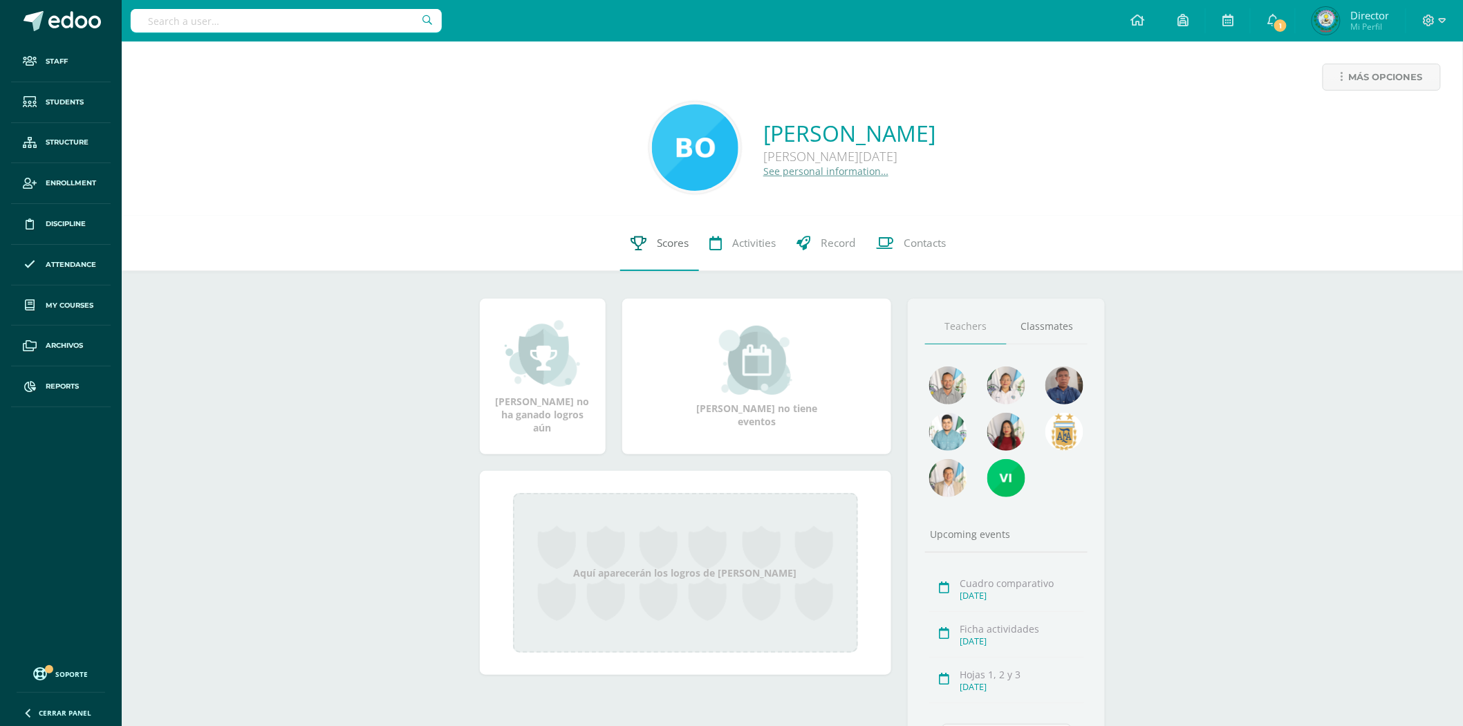
click at [659, 250] on span "Scores" at bounding box center [673, 243] width 32 height 15
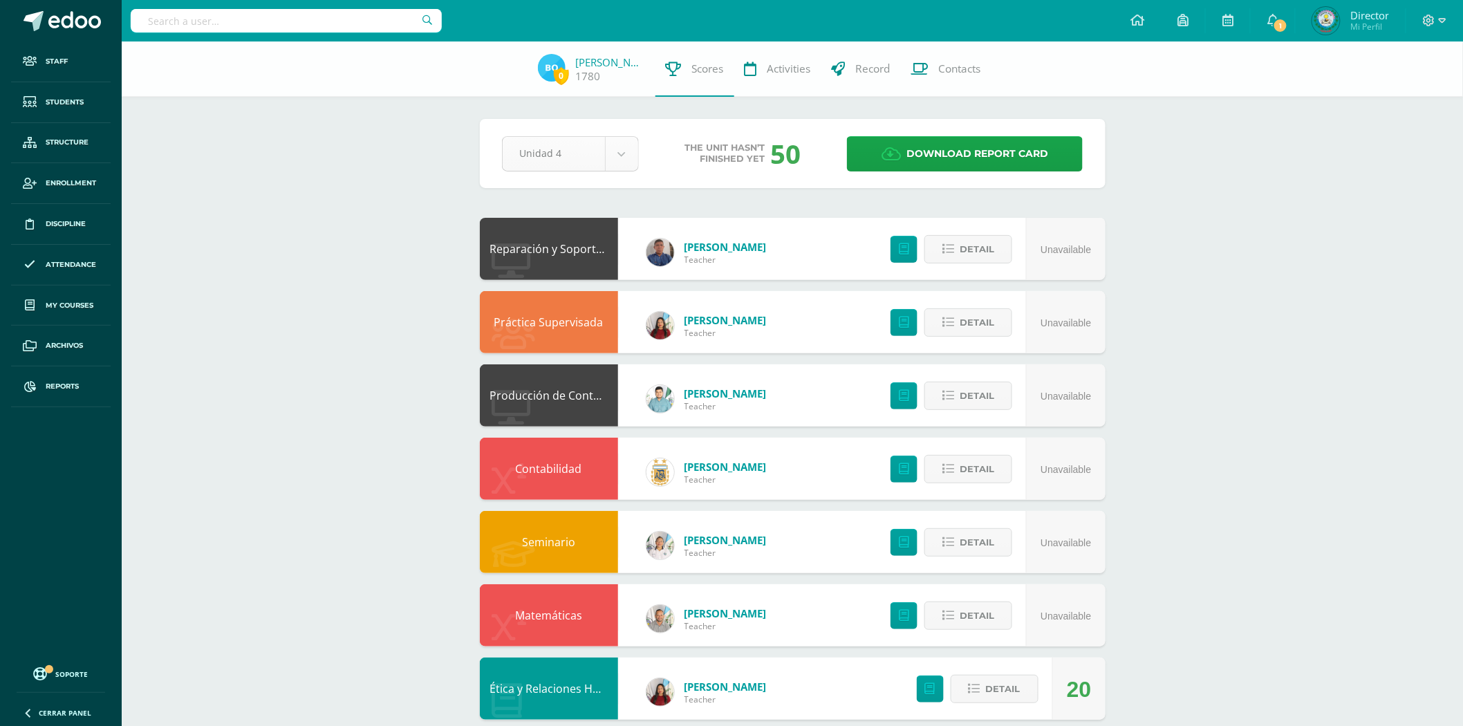
click at [605, 159] on body "Staff Students Structure Enrollment Discipline Attendance My courses Archivos R…" at bounding box center [731, 557] width 1463 height 1114
select select "Unidad 3"
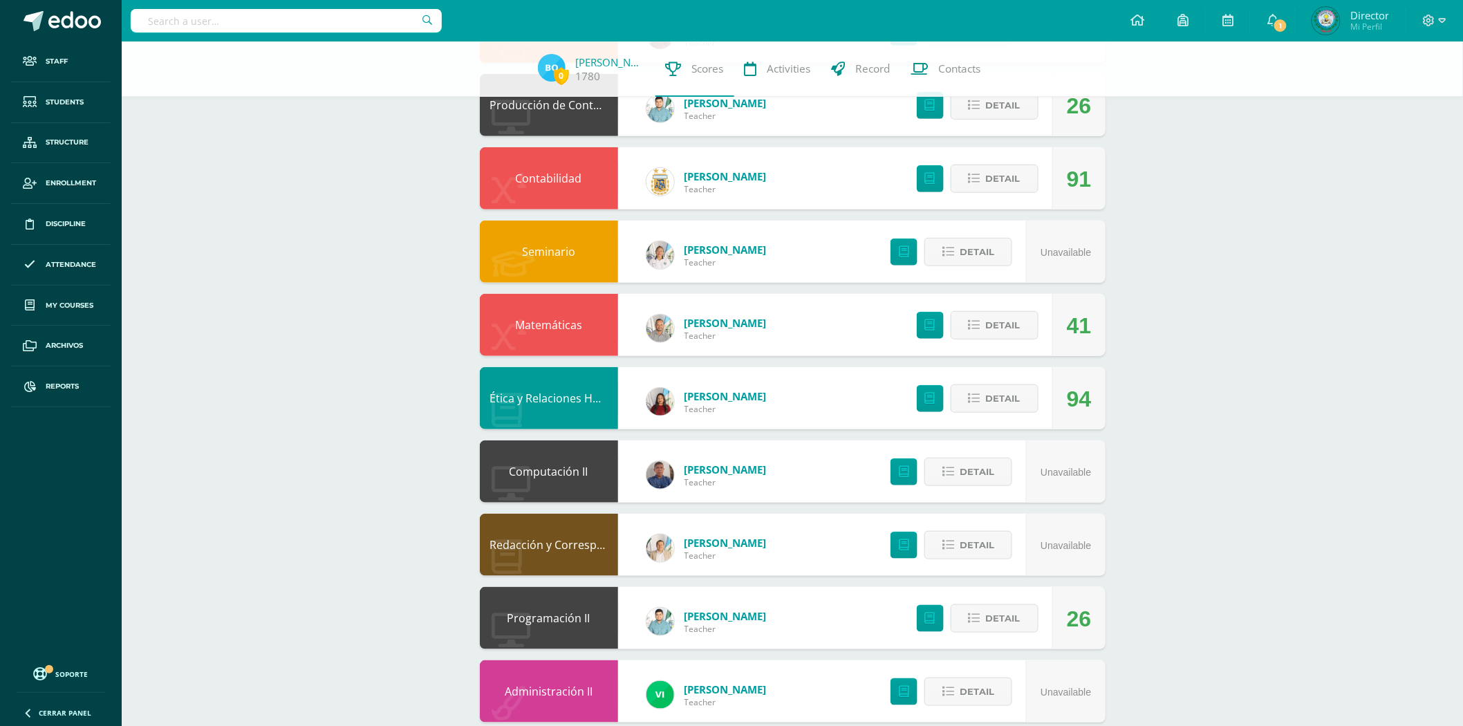
scroll to position [307, 0]
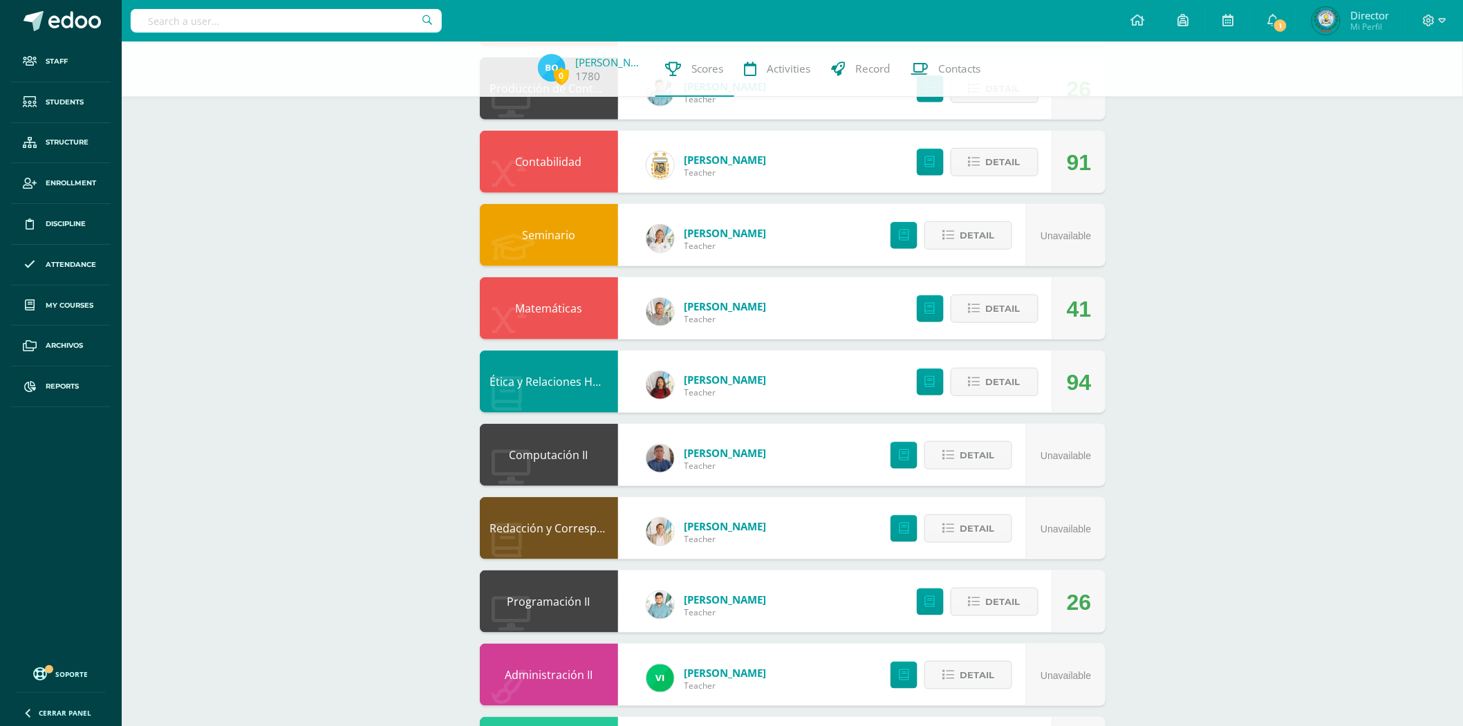
click at [569, 601] on link "Programación II" at bounding box center [548, 601] width 83 height 15
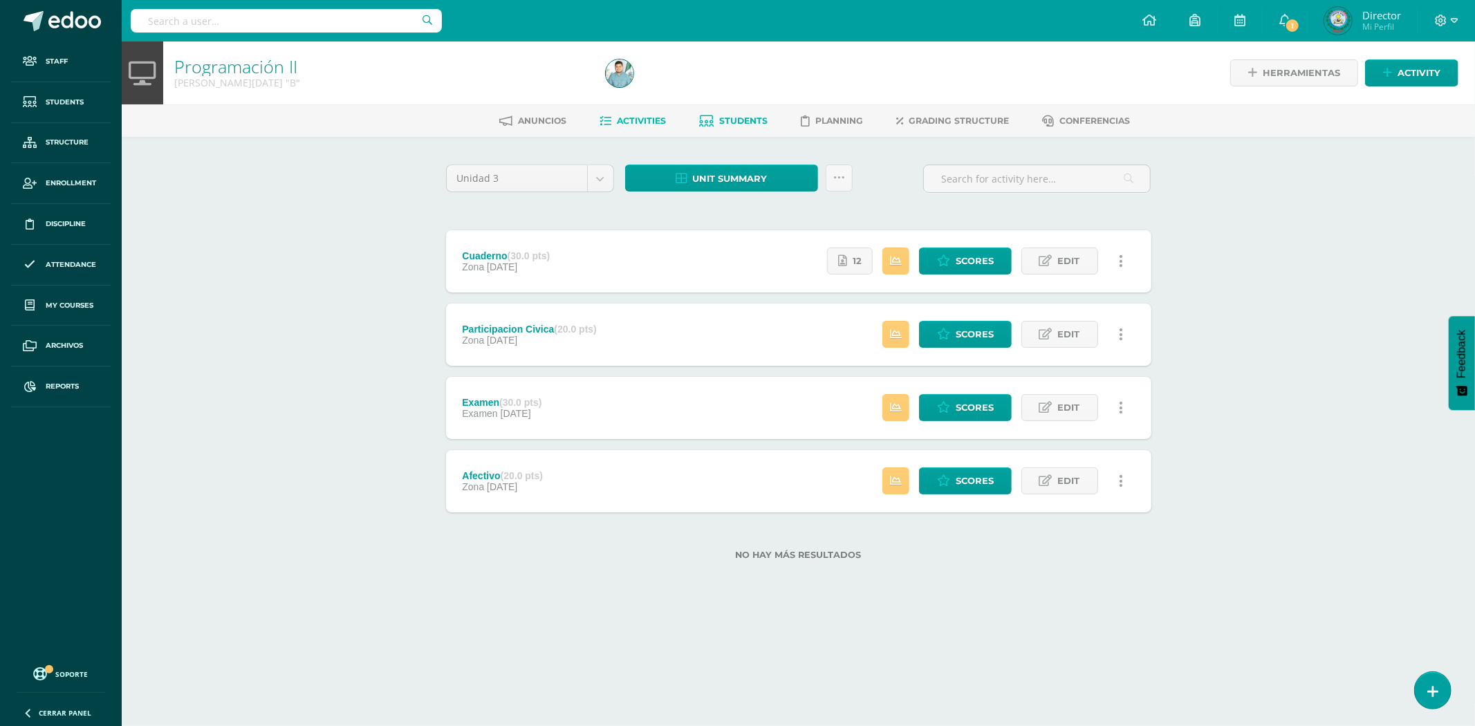
click at [731, 111] on link "Students" at bounding box center [734, 121] width 68 height 22
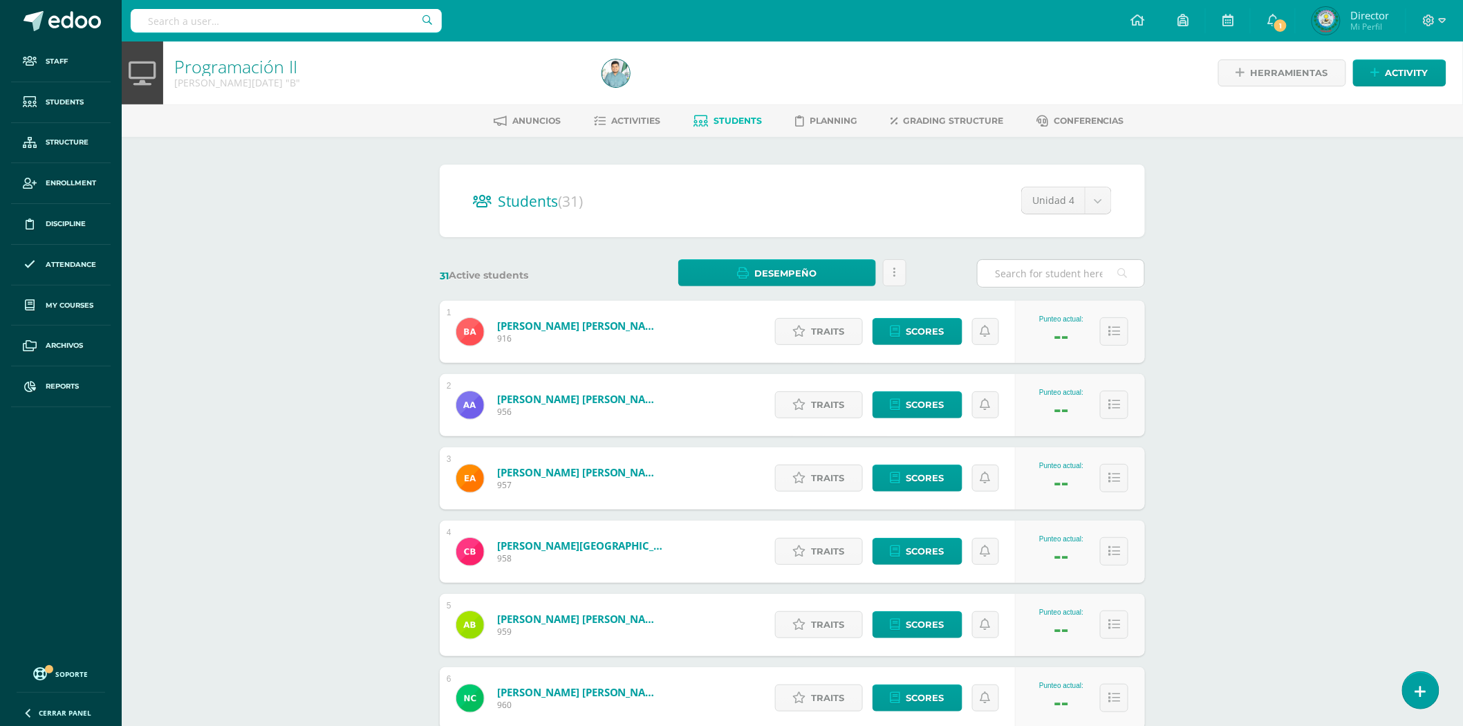
click at [1000, 270] on input "text" at bounding box center [1061, 273] width 167 height 27
click at [1020, 282] on input "text" at bounding box center [1061, 273] width 167 height 27
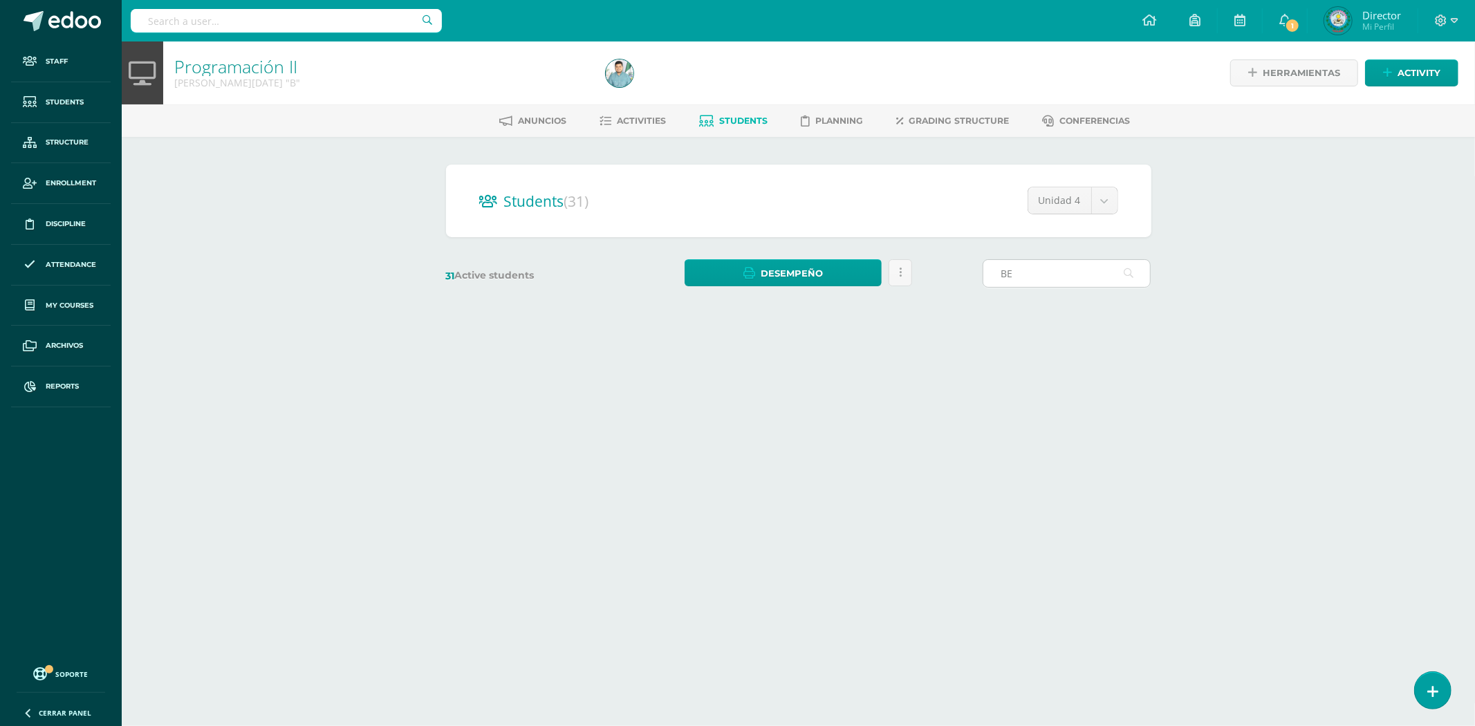
type input "B"
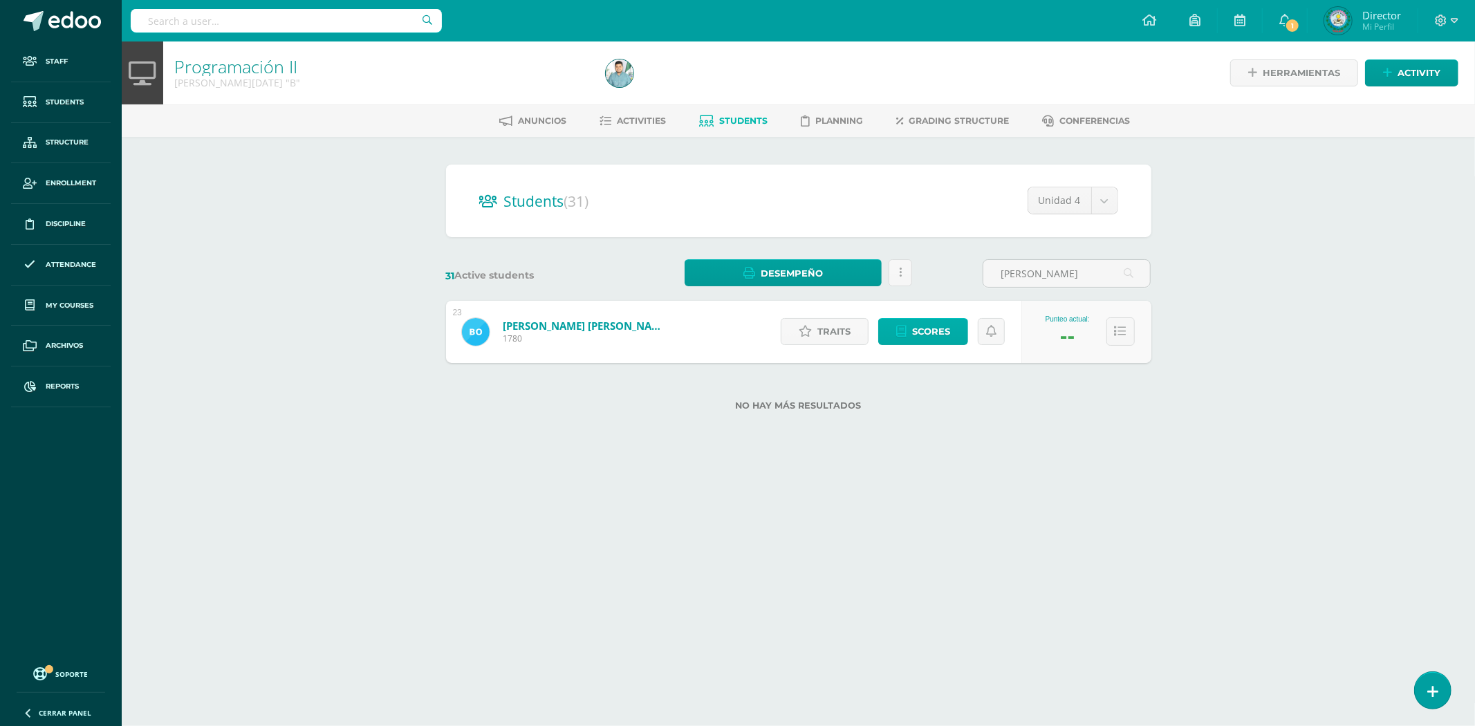
type input "BEVERLY AZUCENA"
click at [927, 333] on span "Scores" at bounding box center [931, 332] width 38 height 26
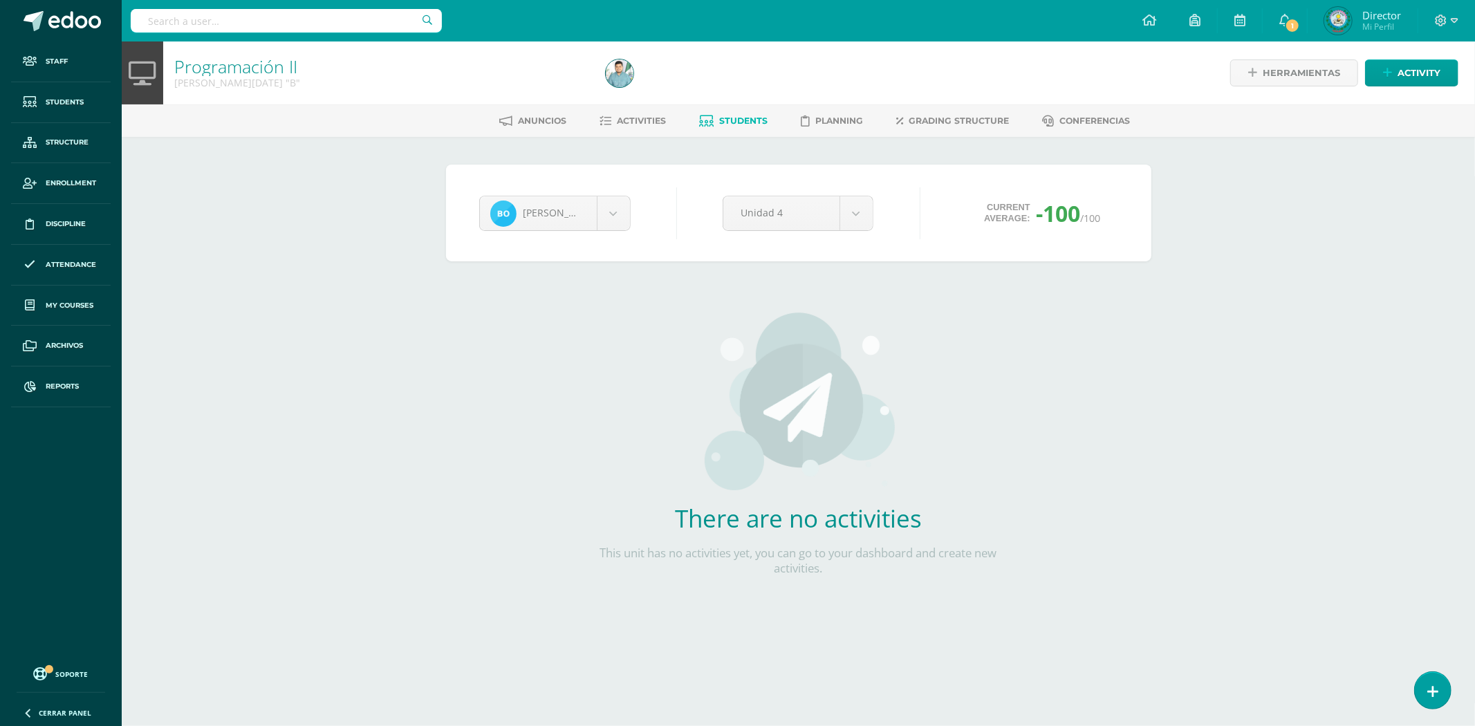
click at [814, 192] on div "Beverly Orellana Beverly Alvarado Edy Ariano Alan Ariano Carolina Berganza Abne…" at bounding box center [799, 213] width 650 height 53
click at [843, 213] on body "Staff Students Structure Enrollment Discipline Attendance My courses Archivos R…" at bounding box center [737, 323] width 1475 height 647
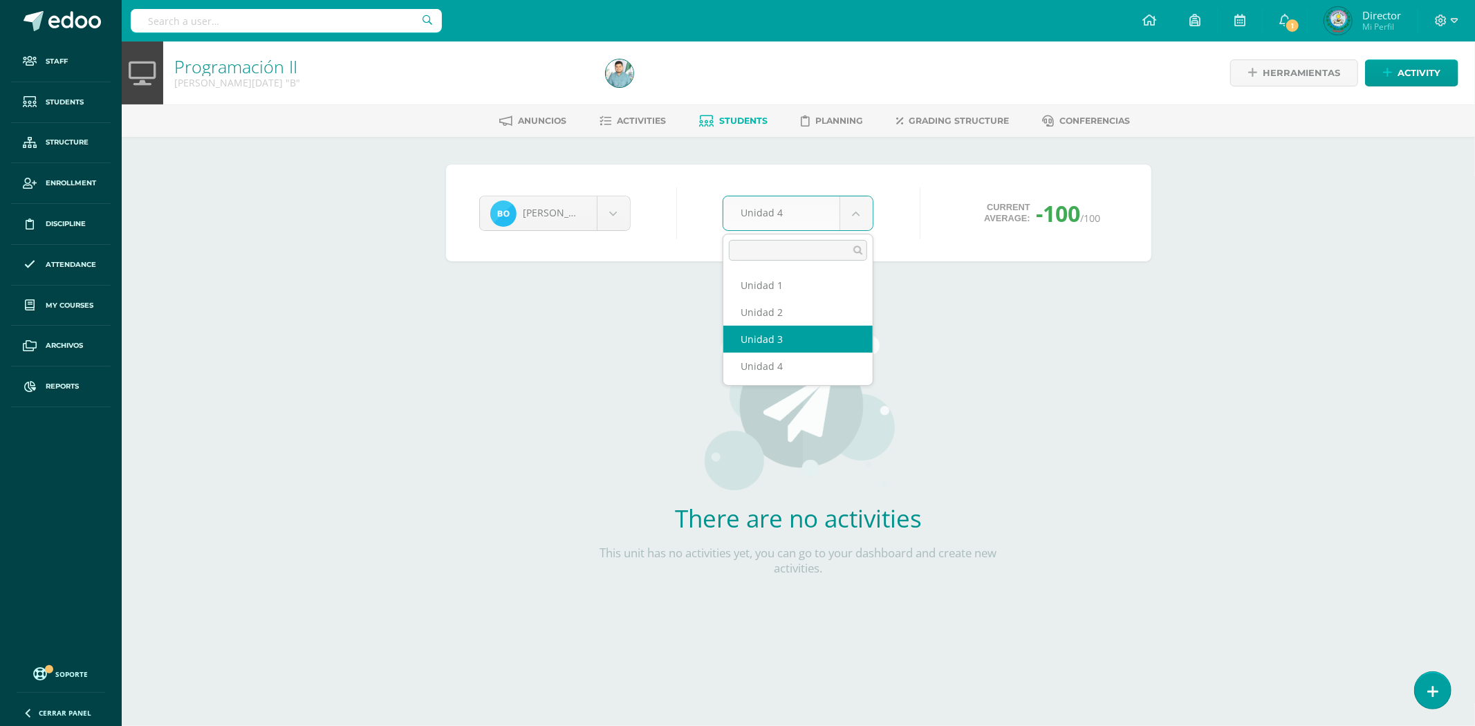
select select "Unidad 3"
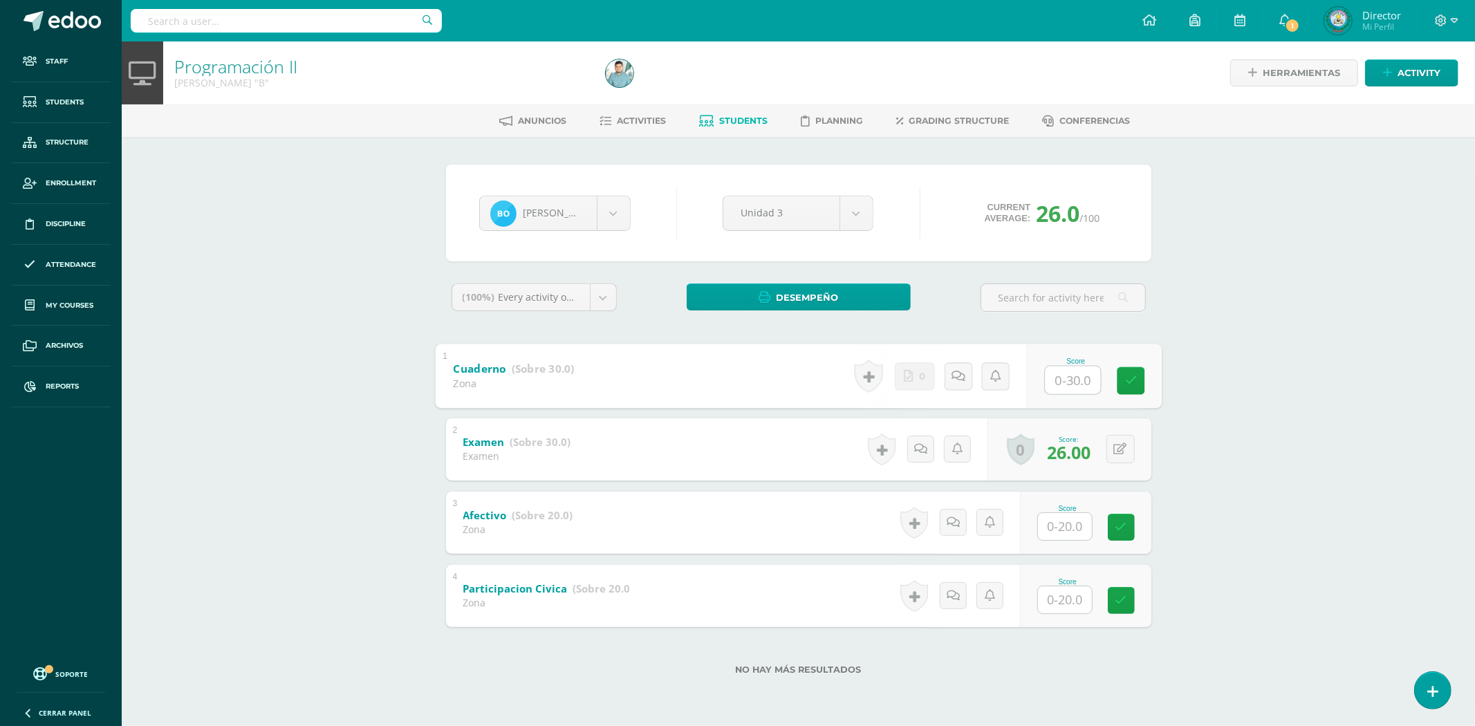
click at [1067, 380] on input "text" at bounding box center [1072, 380] width 55 height 28
type input "30"
click at [1049, 523] on input "text" at bounding box center [1065, 526] width 54 height 27
type input "20"
click at [1072, 591] on input "text" at bounding box center [1065, 599] width 54 height 27
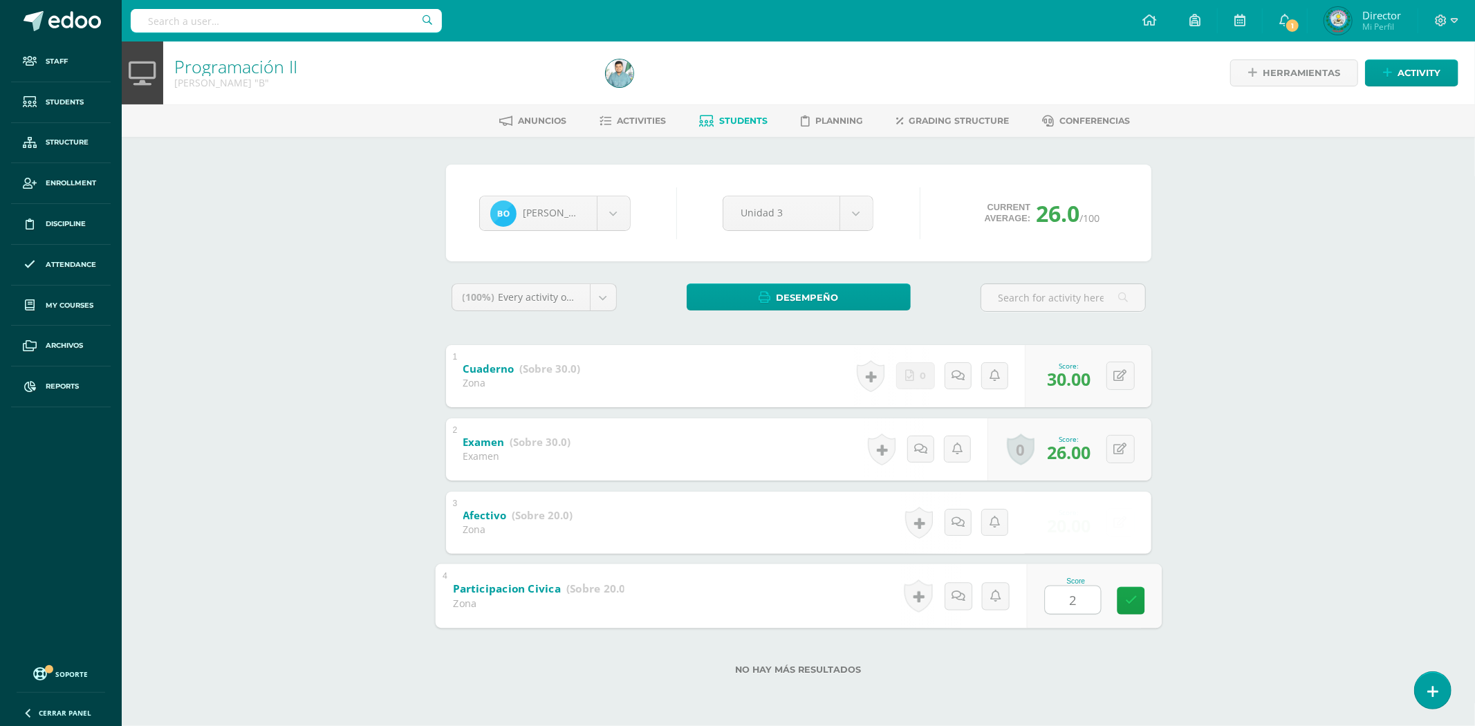
type input "20"
click at [1069, 604] on input "text" at bounding box center [1065, 599] width 54 height 27
type input "20"
click at [1134, 591] on link at bounding box center [1130, 600] width 28 height 28
